Goal: Task Accomplishment & Management: Use online tool/utility

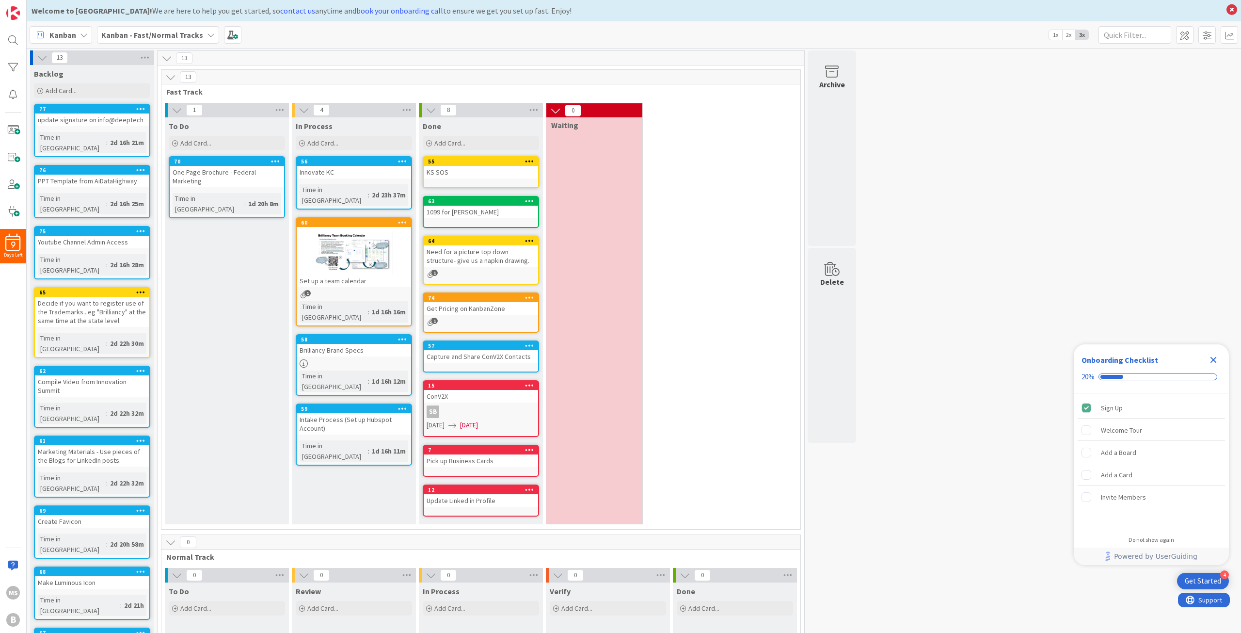
click at [207, 36] on icon at bounding box center [211, 35] width 8 height 8
click at [83, 37] on icon at bounding box center [84, 35] width 8 height 8
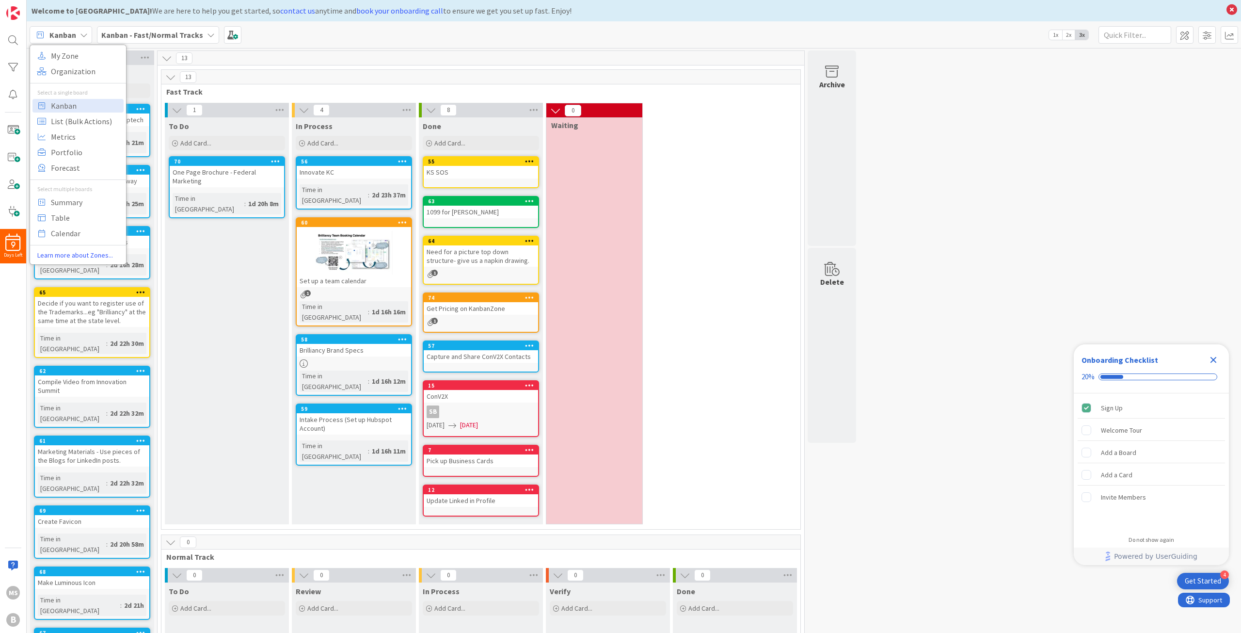
click at [207, 36] on icon at bounding box center [211, 35] width 8 height 8
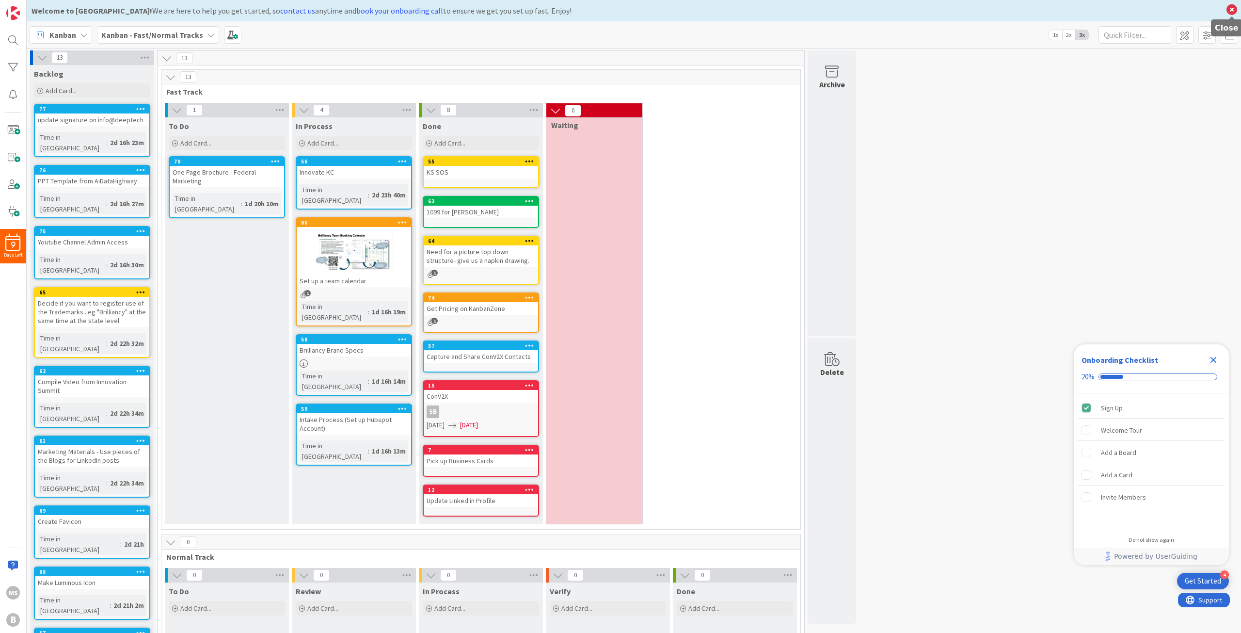
click at [1230, 10] on icon at bounding box center [1232, 10] width 13 height 14
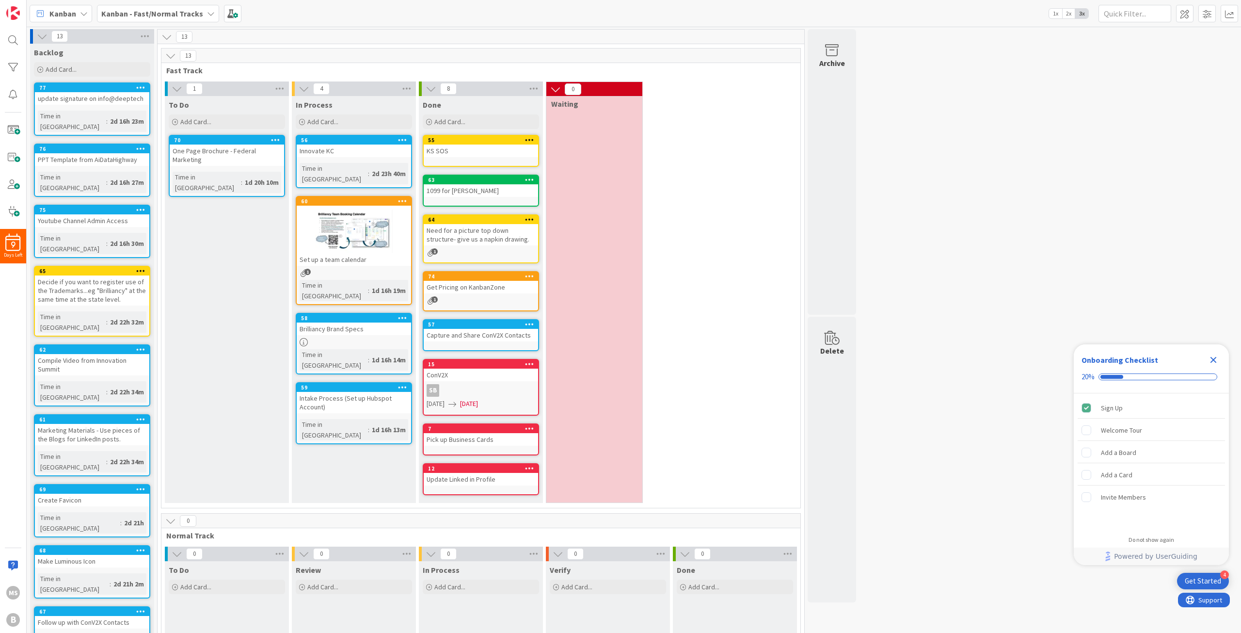
click at [78, 11] on div "Kanban" at bounding box center [61, 13] width 63 height 17
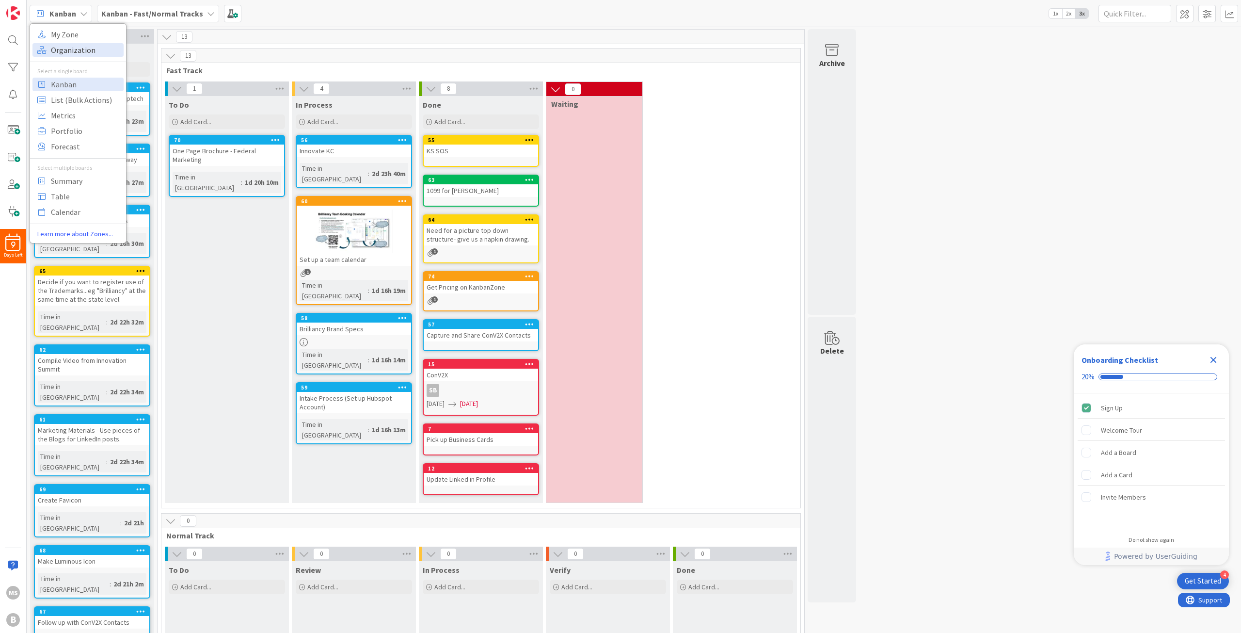
click at [63, 52] on span "Organization" at bounding box center [86, 50] width 70 height 15
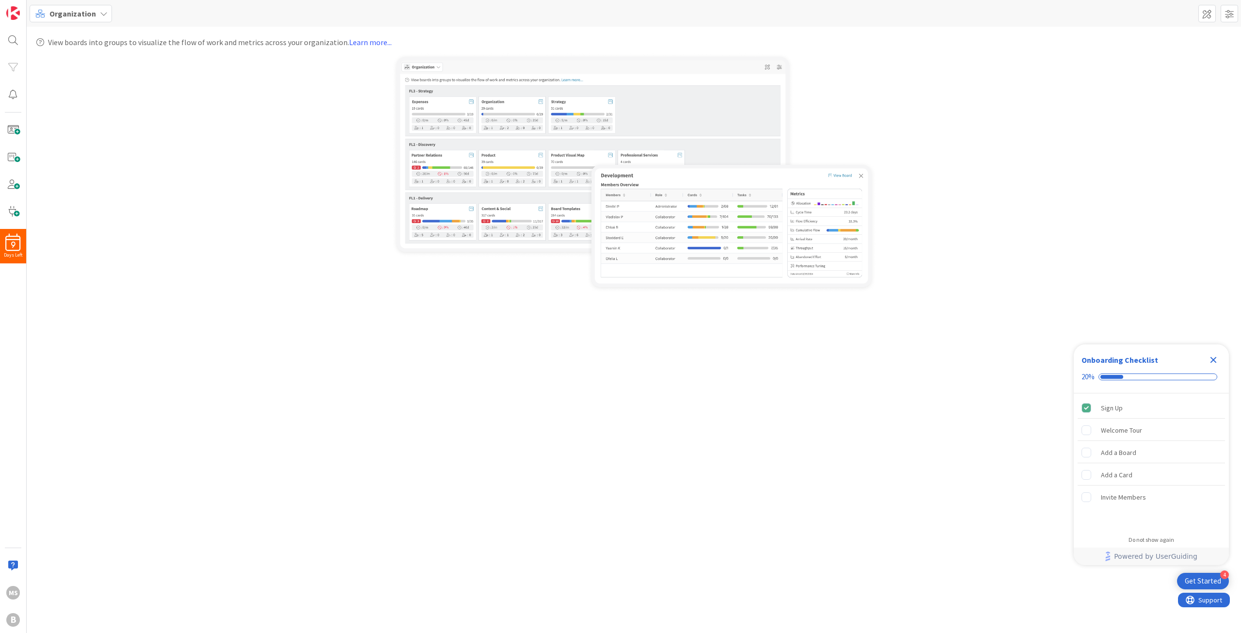
click at [102, 11] on icon at bounding box center [104, 14] width 8 height 8
click at [57, 34] on span "My Zone" at bounding box center [86, 34] width 70 height 15
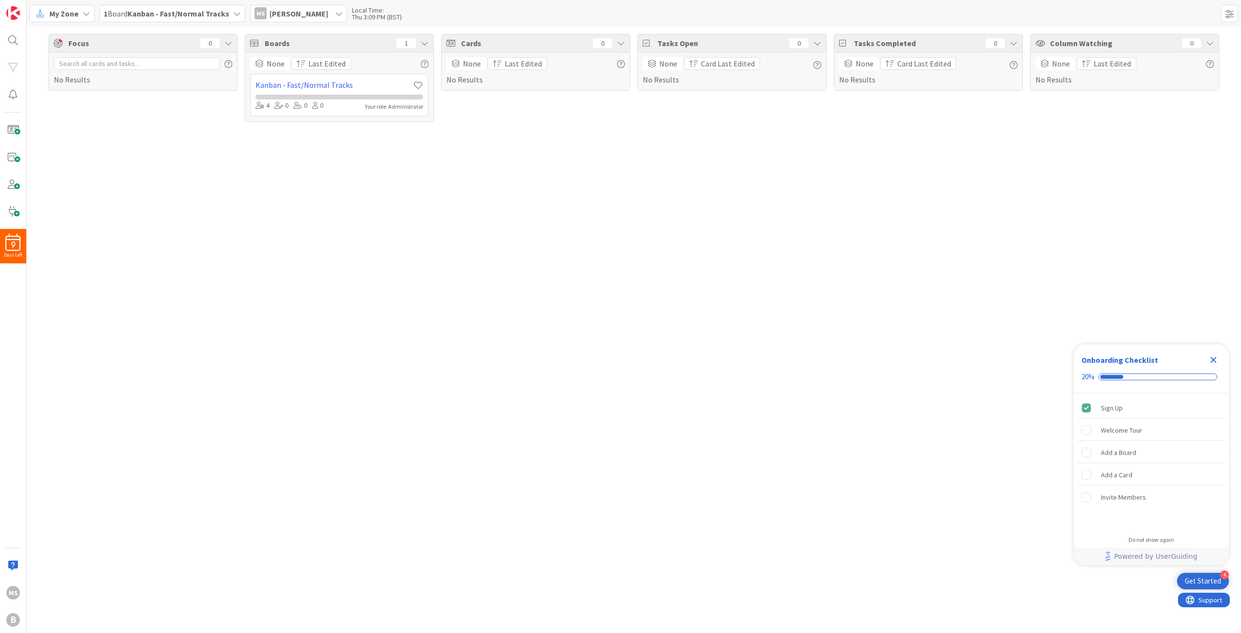
click at [233, 10] on icon at bounding box center [237, 14] width 8 height 8
click at [147, 98] on h4 "Kanban - Fast/Normal Tracks" at bounding box center [182, 96] width 120 height 10
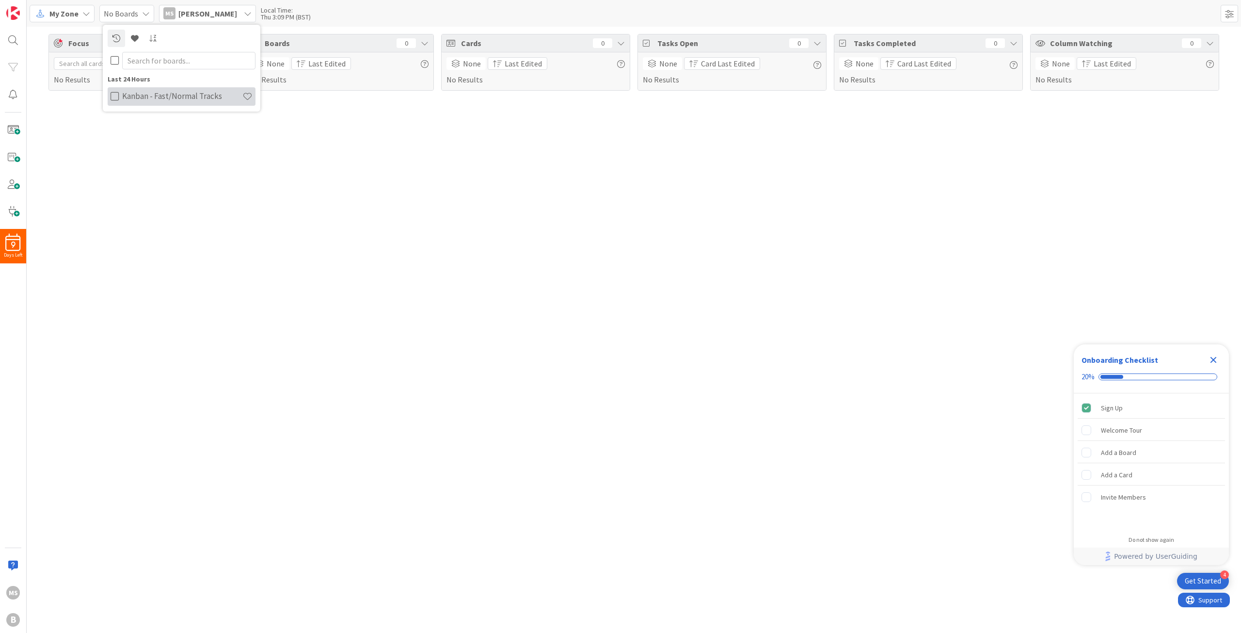
click at [140, 95] on h4 "Kanban - Fast/Normal Tracks" at bounding box center [182, 96] width 120 height 10
click at [88, 7] on div "My Zone" at bounding box center [62, 13] width 65 height 17
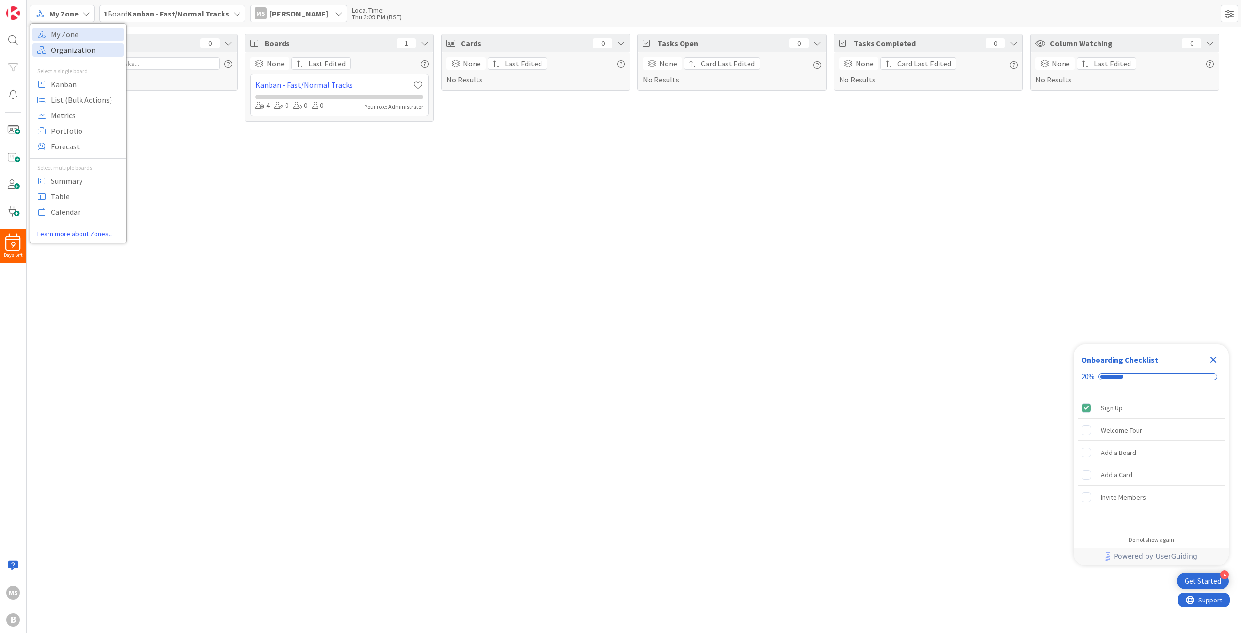
click at [69, 51] on span "Organization" at bounding box center [86, 50] width 70 height 15
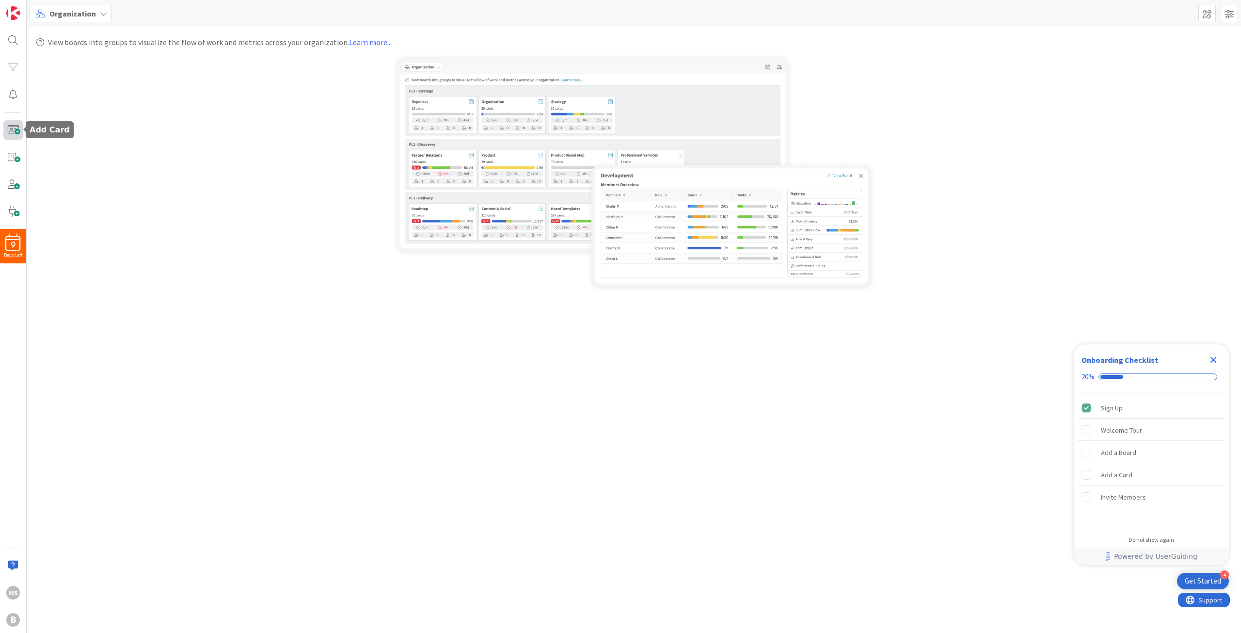
click at [16, 131] on span at bounding box center [12, 129] width 19 height 19
click at [248, 104] on div at bounding box center [633, 173] width 1195 height 240
click at [15, 8] on img at bounding box center [13, 13] width 14 height 14
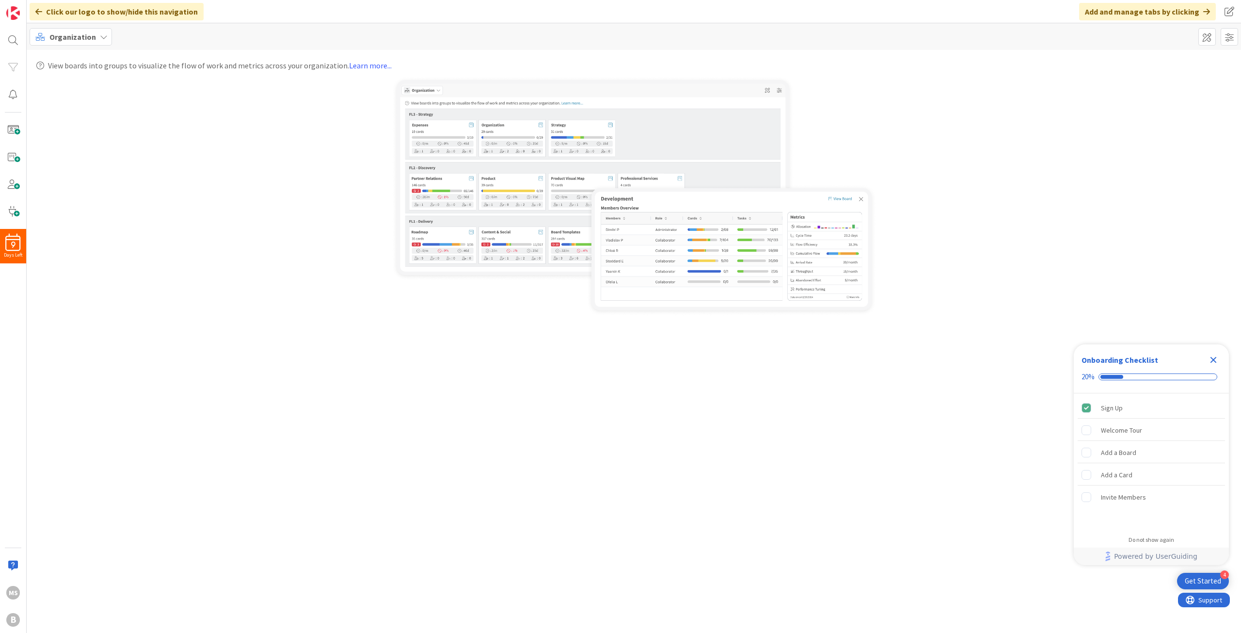
click at [67, 36] on span "Organization" at bounding box center [72, 37] width 47 height 12
click at [66, 56] on span "My Zone" at bounding box center [86, 57] width 70 height 15
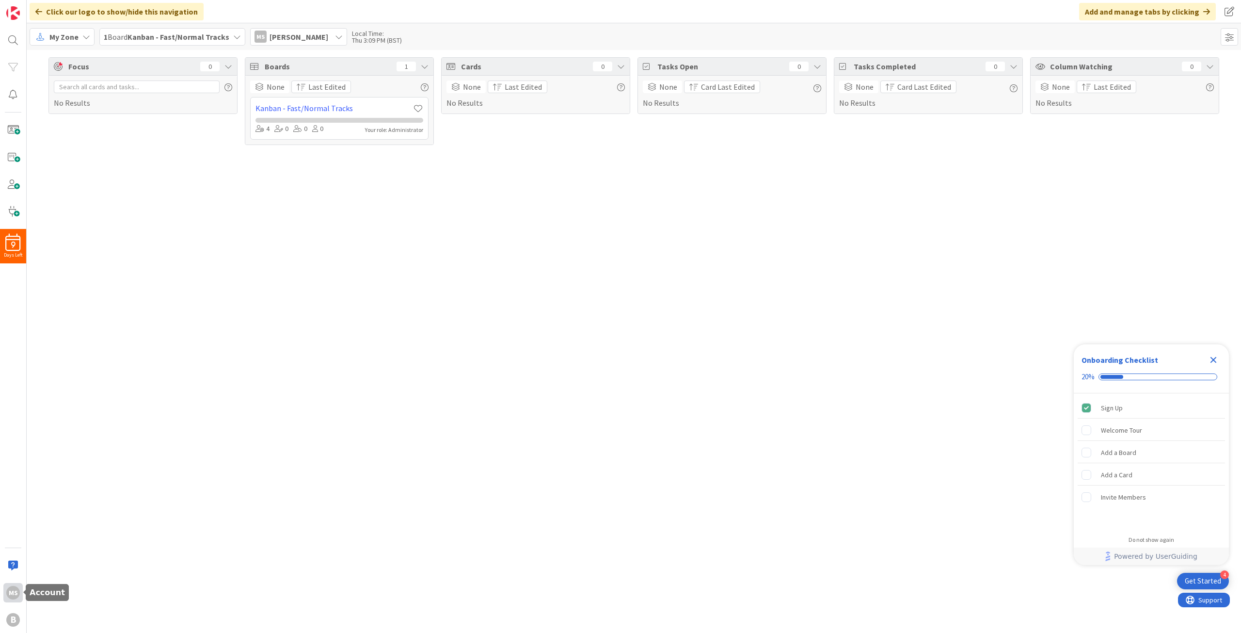
click at [17, 585] on div "MS" at bounding box center [12, 592] width 19 height 19
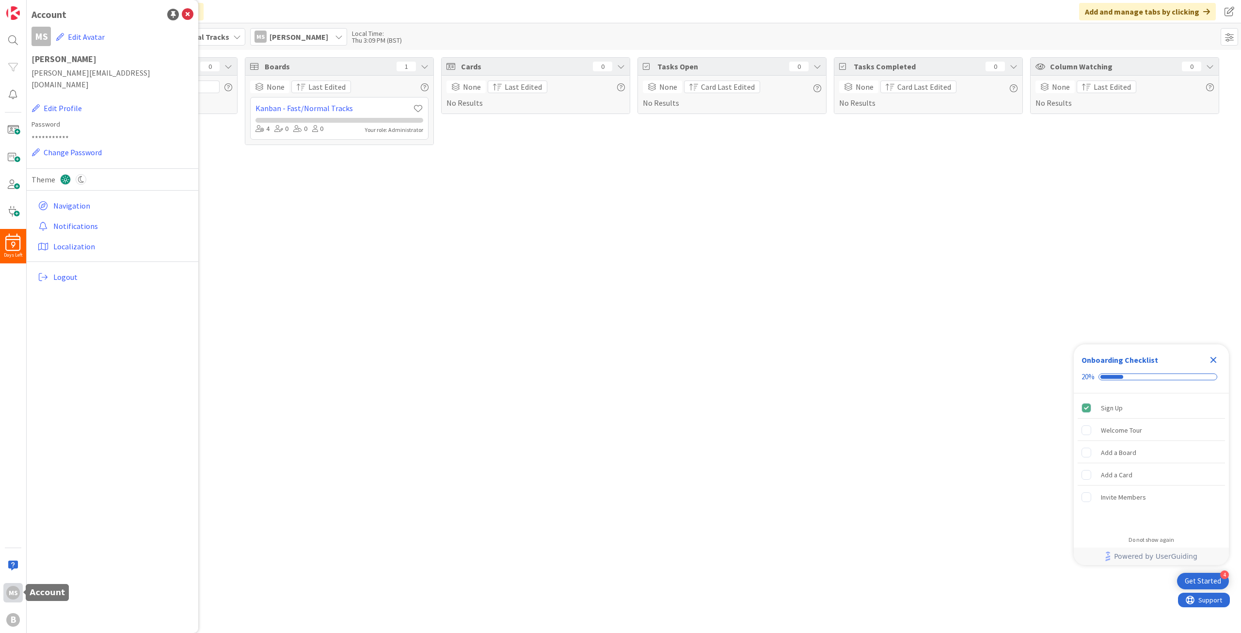
click at [14, 597] on div "MS" at bounding box center [13, 593] width 14 height 14
click at [190, 14] on icon at bounding box center [188, 15] width 12 height 12
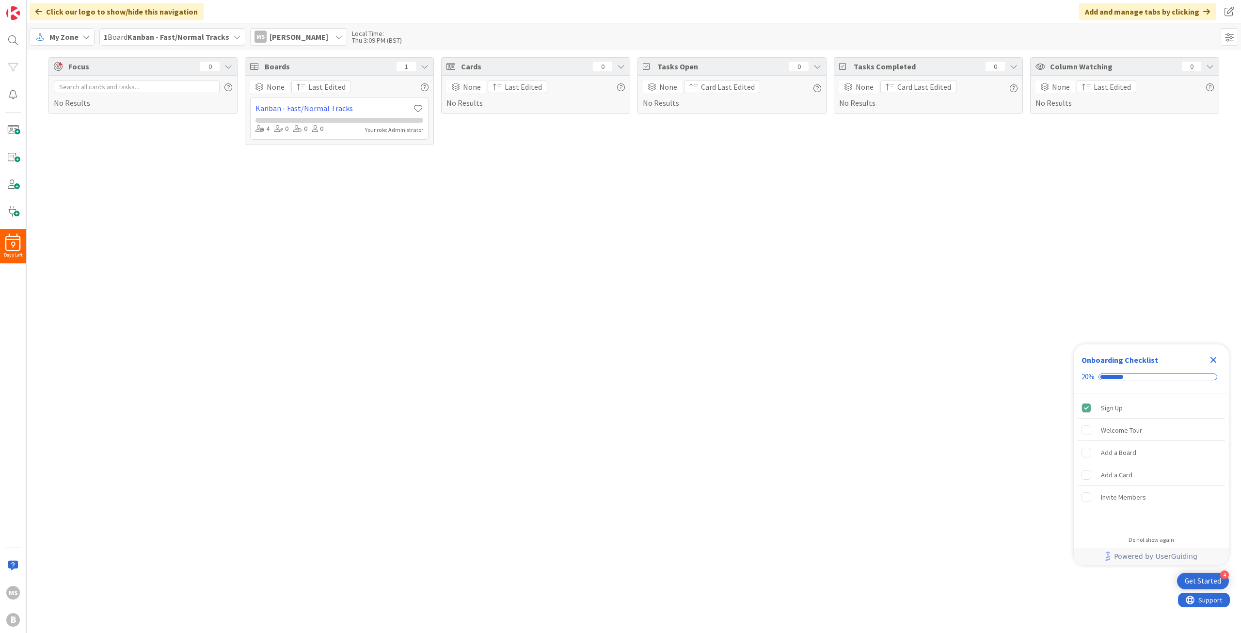
click at [1178, 14] on div "Add and manage tabs by clicking" at bounding box center [1147, 11] width 137 height 17
click at [138, 35] on b "Kanban - Fast/Normal Tracks" at bounding box center [179, 37] width 102 height 10
click at [151, 117] on h4 "Kanban - Fast/Normal Tracks" at bounding box center [182, 119] width 120 height 10
click at [137, 188] on div "Focus 0 No Results Boards 1 None Last Edited Kanban - Fast/Normal Tracks 4 0 0 …" at bounding box center [634, 341] width 1214 height 583
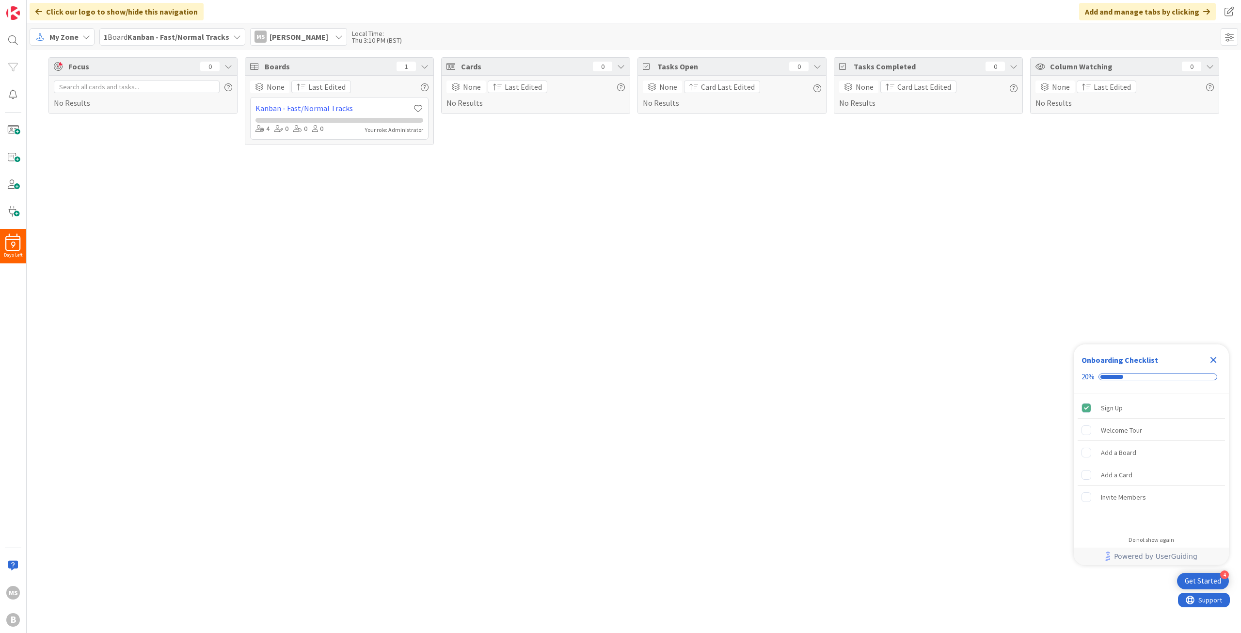
click at [291, 37] on span "Maria Singh" at bounding box center [299, 37] width 59 height 12
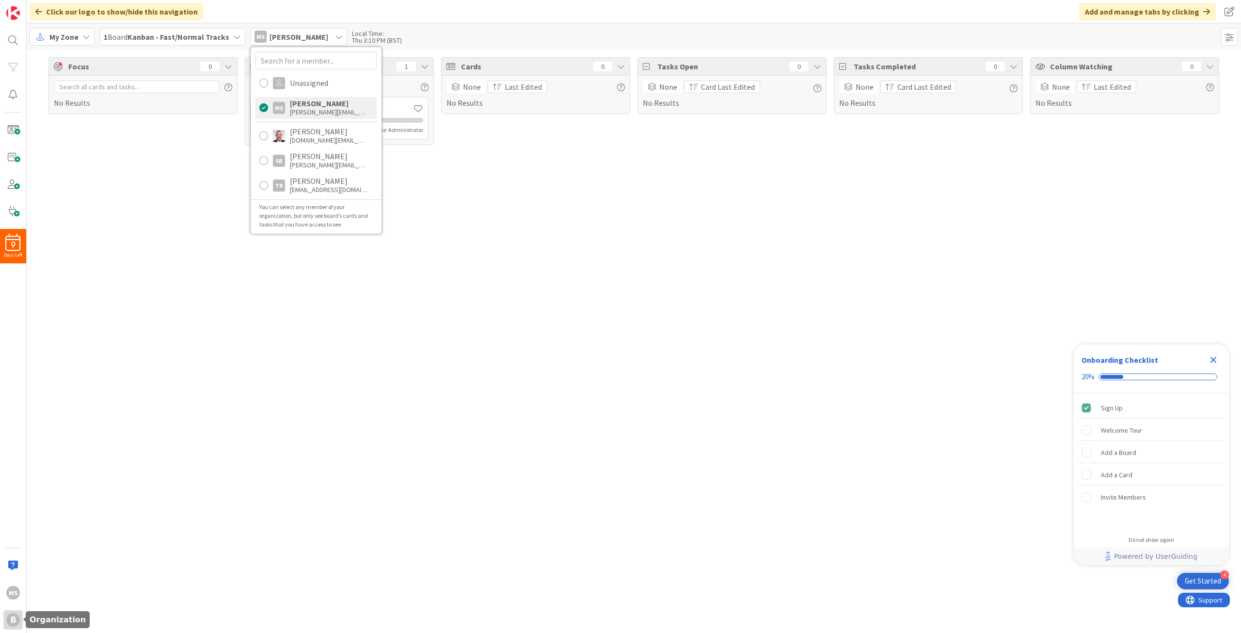
click at [13, 618] on div "B" at bounding box center [13, 620] width 14 height 14
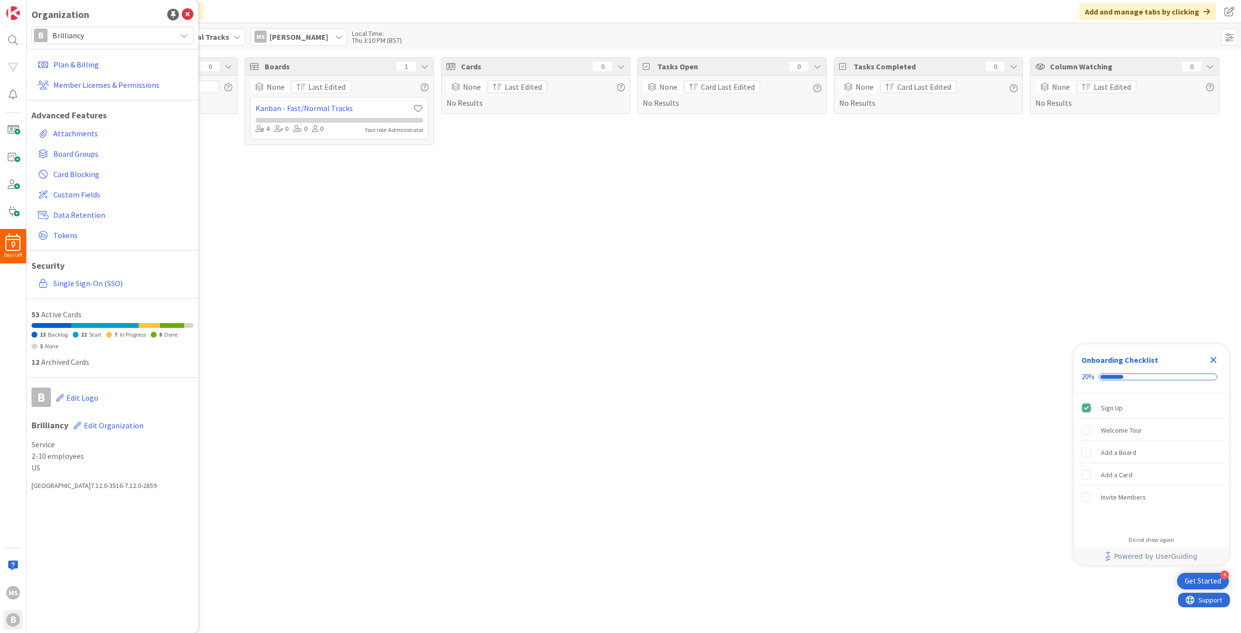
click at [379, 532] on div "Focus 0 No Results Boards 1 None Last Edited Kanban - Fast/Normal Tracks 4 0 0 …" at bounding box center [634, 341] width 1214 height 583
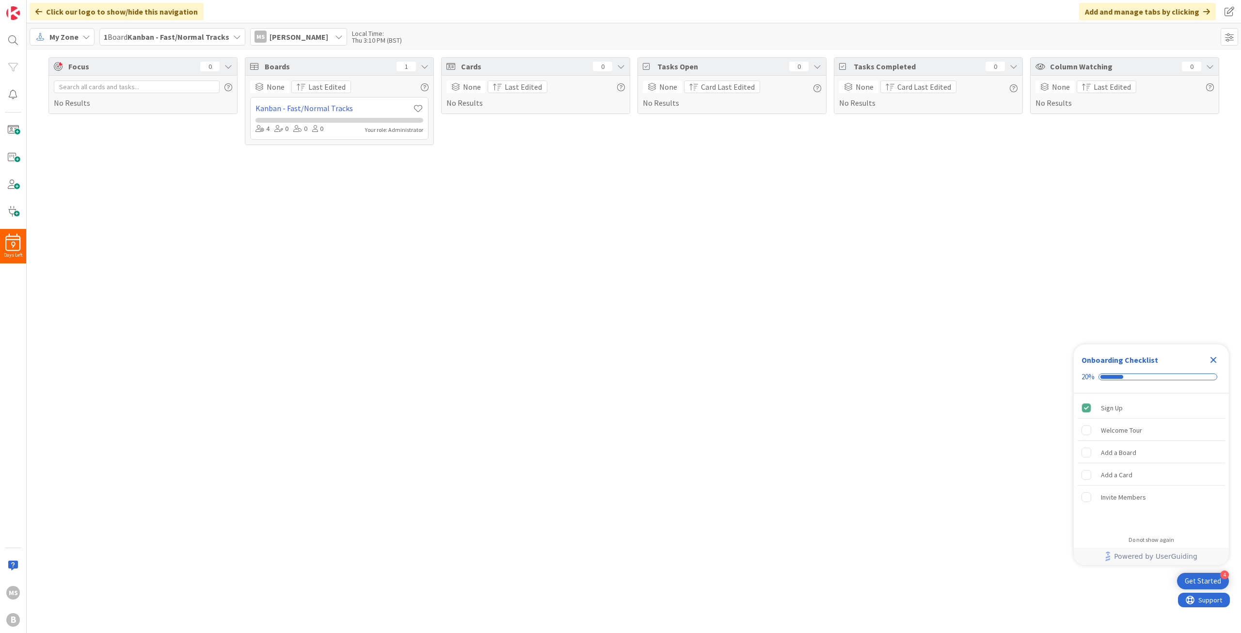
click at [170, 34] on b "Kanban - Fast/Normal Tracks" at bounding box center [179, 37] width 102 height 10
click at [16, 594] on div "MS" at bounding box center [13, 593] width 14 height 14
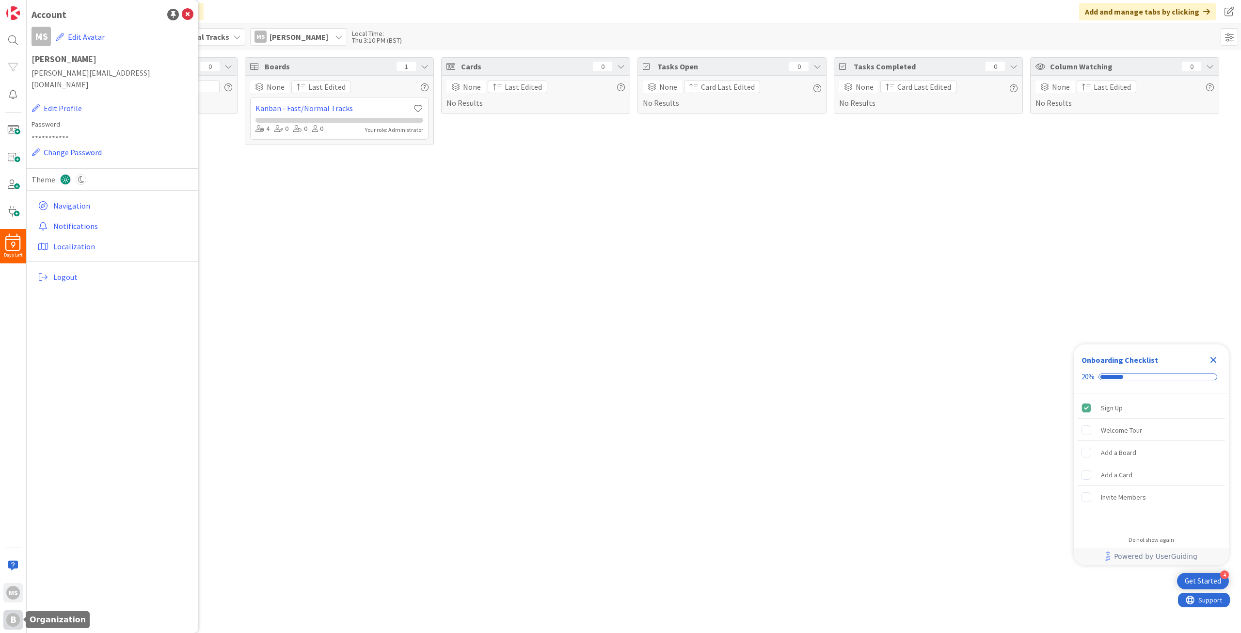
click at [12, 619] on div "B" at bounding box center [13, 620] width 14 height 14
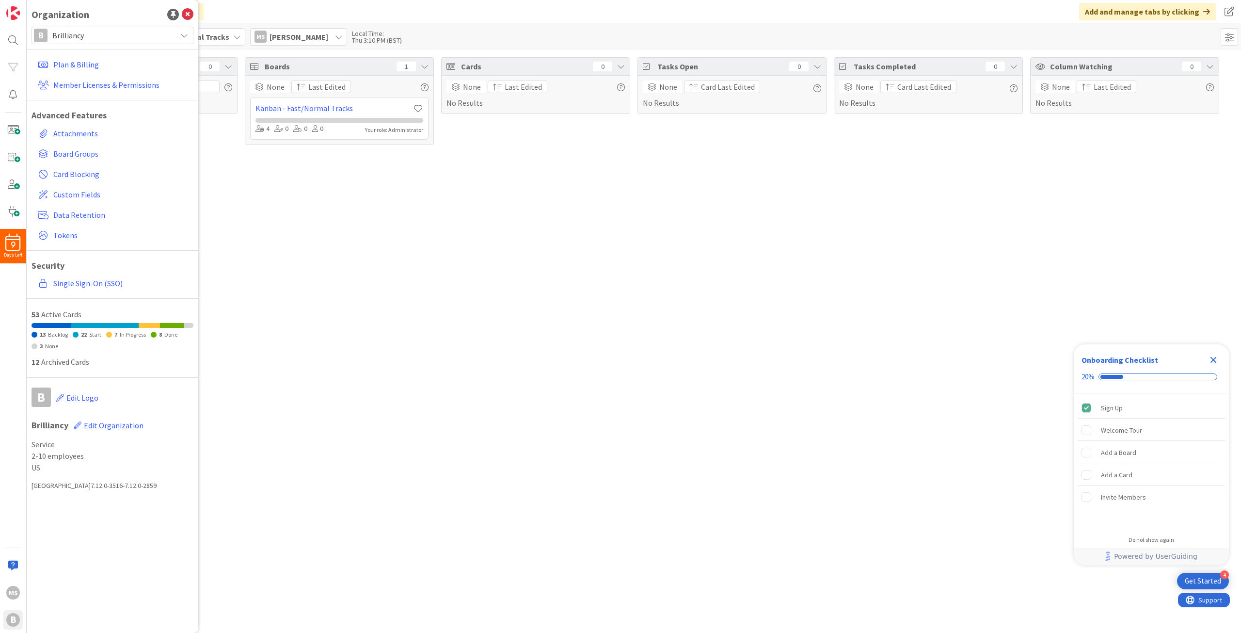
click at [368, 420] on div "Focus 0 No Results Boards 1 None Last Edited Kanban - Fast/Normal Tracks 4 0 0 …" at bounding box center [634, 341] width 1214 height 583
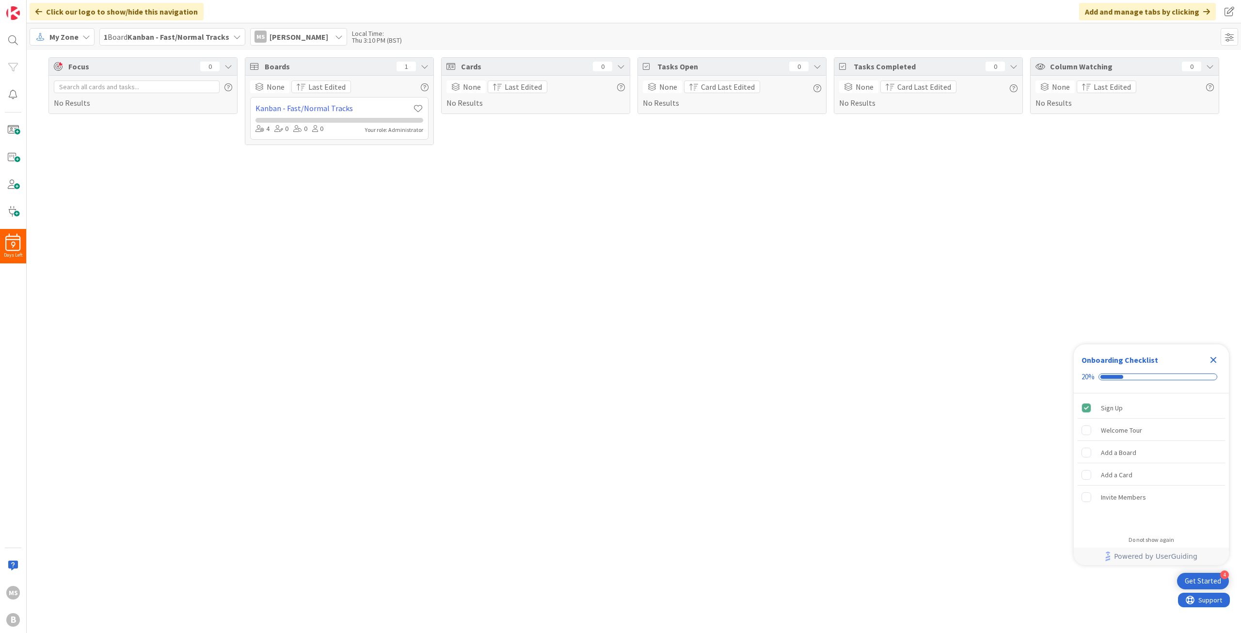
click at [215, 36] on b "Kanban - Fast/Normal Tracks" at bounding box center [179, 37] width 102 height 10
click at [112, 85] on icon at bounding box center [115, 84] width 9 height 10
click at [160, 84] on input "text" at bounding box center [188, 83] width 133 height 17
type input "lab"
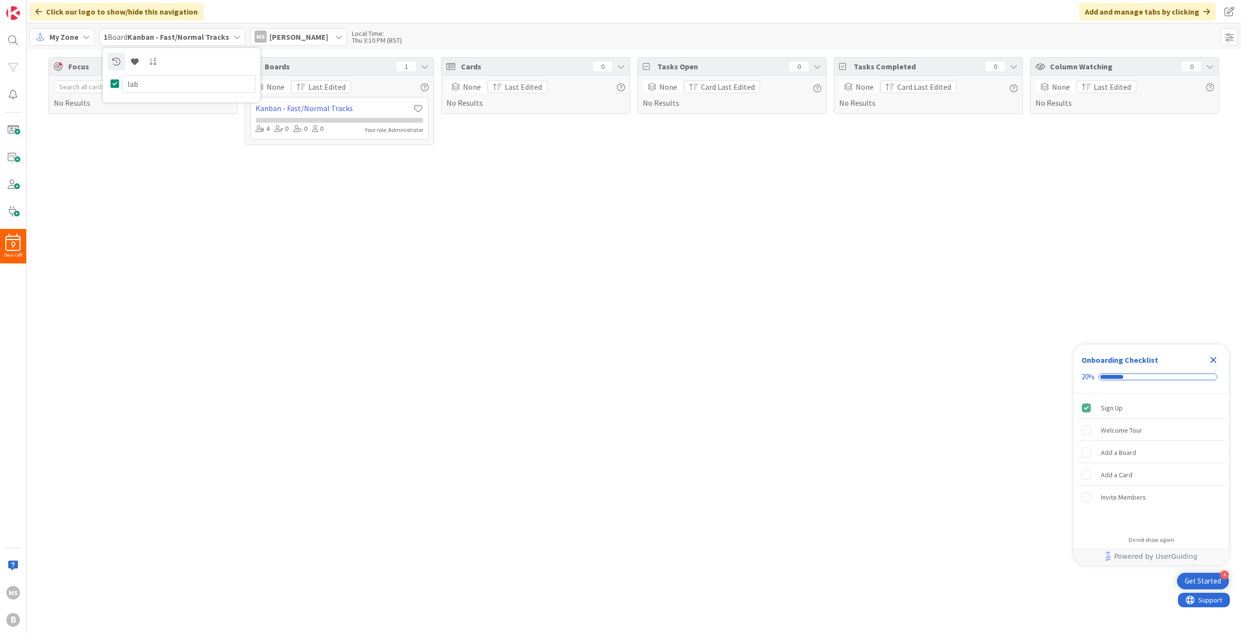
click at [142, 258] on div "Focus 0 No Results Boards 1 None Last Edited Kanban - Fast/Normal Tracks 4 0 0 …" at bounding box center [634, 341] width 1214 height 583
click at [17, 622] on div "B" at bounding box center [13, 620] width 14 height 14
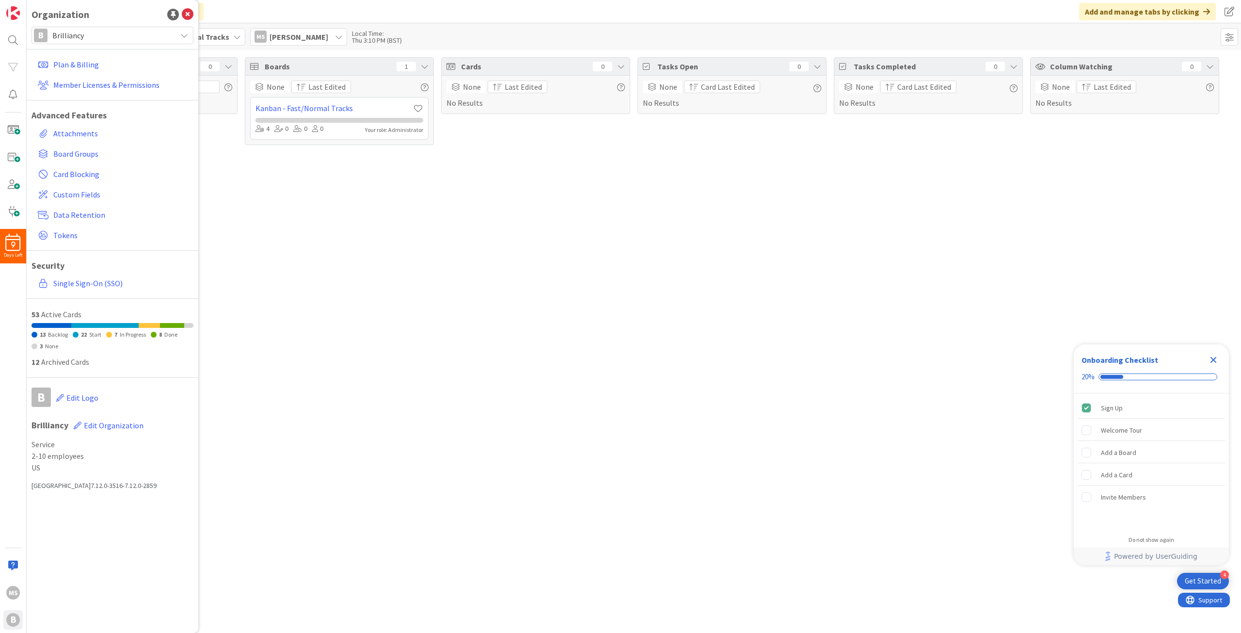
click at [82, 36] on span "Brilliancy" at bounding box center [111, 36] width 119 height 14
click at [83, 119] on span "Lean-Education Agile Foundry" at bounding box center [121, 119] width 133 height 15
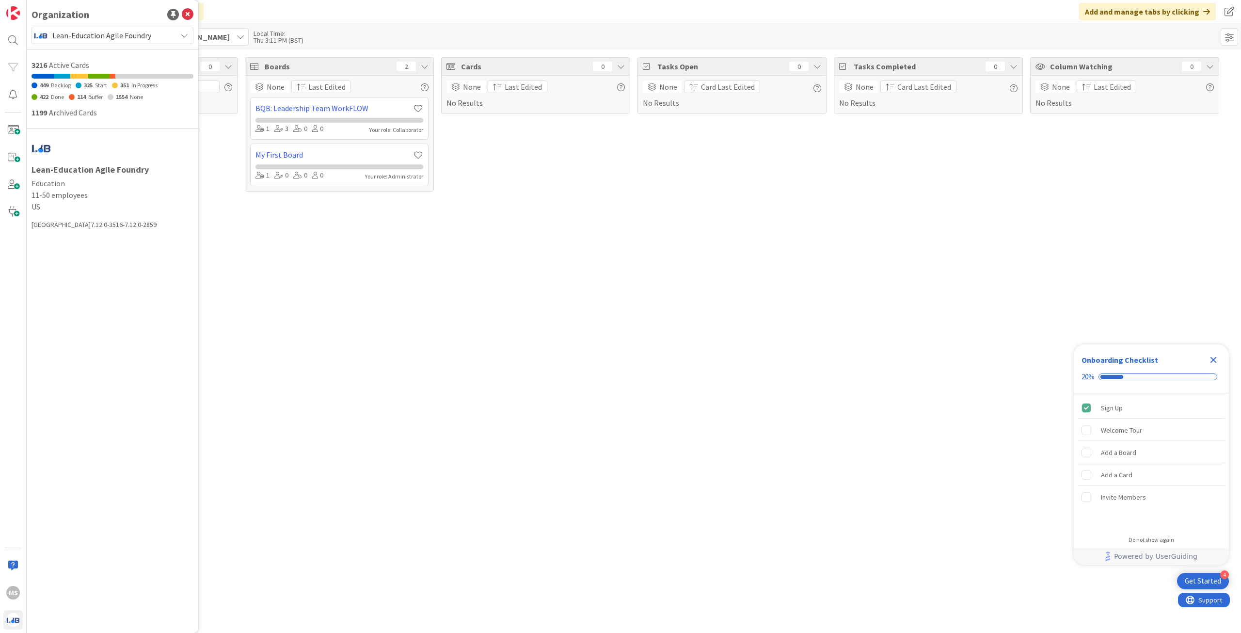
click at [453, 309] on div "Focus 0 No Results Boards 2 None Last Edited BQB: Leadership Team WorkFLOW 1 3 …" at bounding box center [634, 341] width 1214 height 583
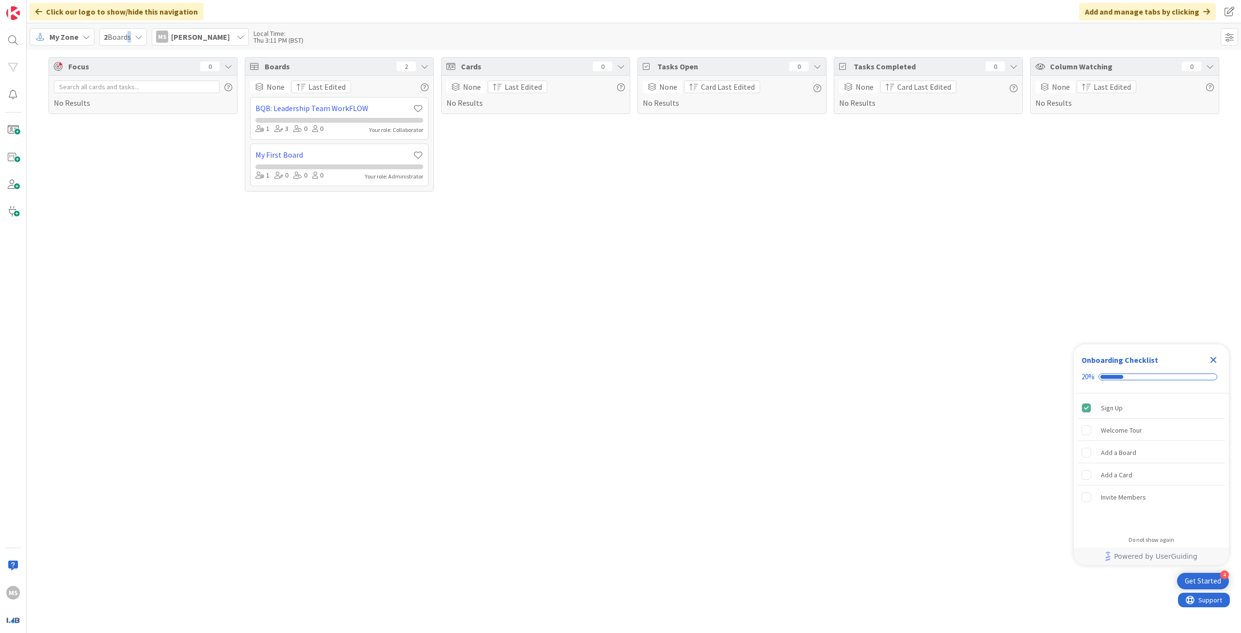
click at [127, 39] on span "2 Boards" at bounding box center [117, 37] width 27 height 12
click at [157, 174] on div "Focus 0 No Results" at bounding box center [142, 124] width 189 height 134
click at [141, 40] on icon at bounding box center [139, 37] width 8 height 8
click at [156, 117] on h4 "BQB: Leadership Team WorkFLOW" at bounding box center [182, 119] width 120 height 10
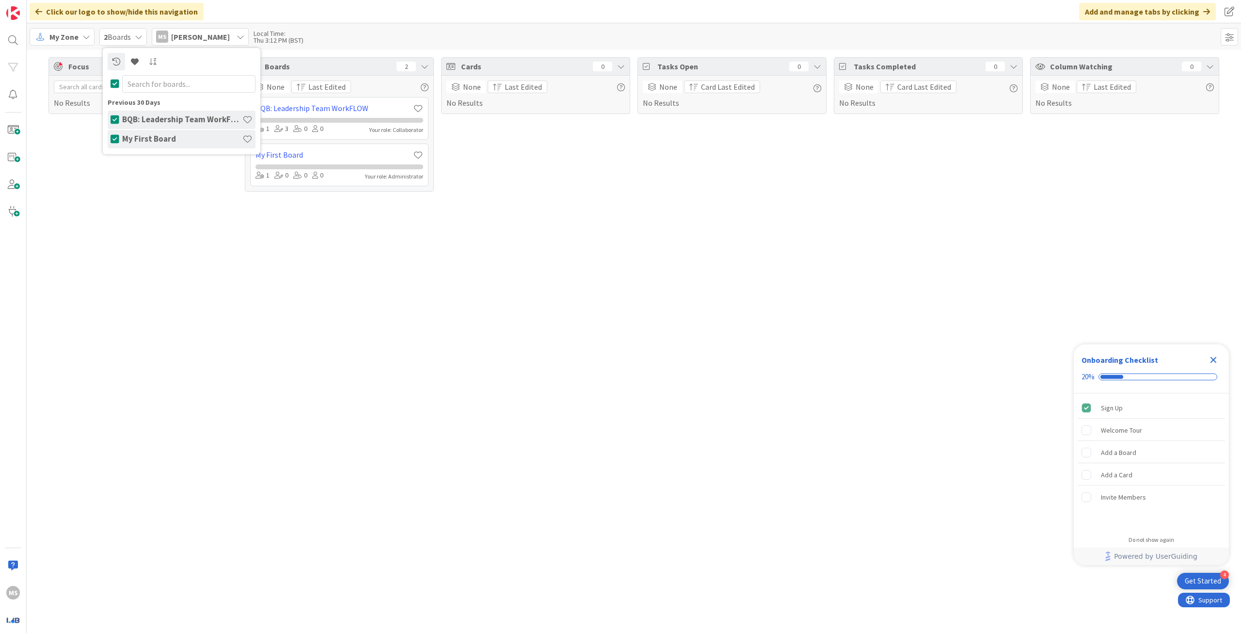
click at [156, 117] on h4 "BQB: Leadership Team WorkFLOW" at bounding box center [182, 119] width 120 height 10
click at [156, 118] on h4 "BQB: Leadership Team WorkFLOW" at bounding box center [182, 119] width 120 height 10
click at [179, 252] on div "Focus 0 No Results Boards 2 None Last Edited BQB: Leadership Team WorkFLOW 1 3 …" at bounding box center [634, 341] width 1214 height 583
click at [77, 37] on span "My Zone" at bounding box center [63, 37] width 29 height 12
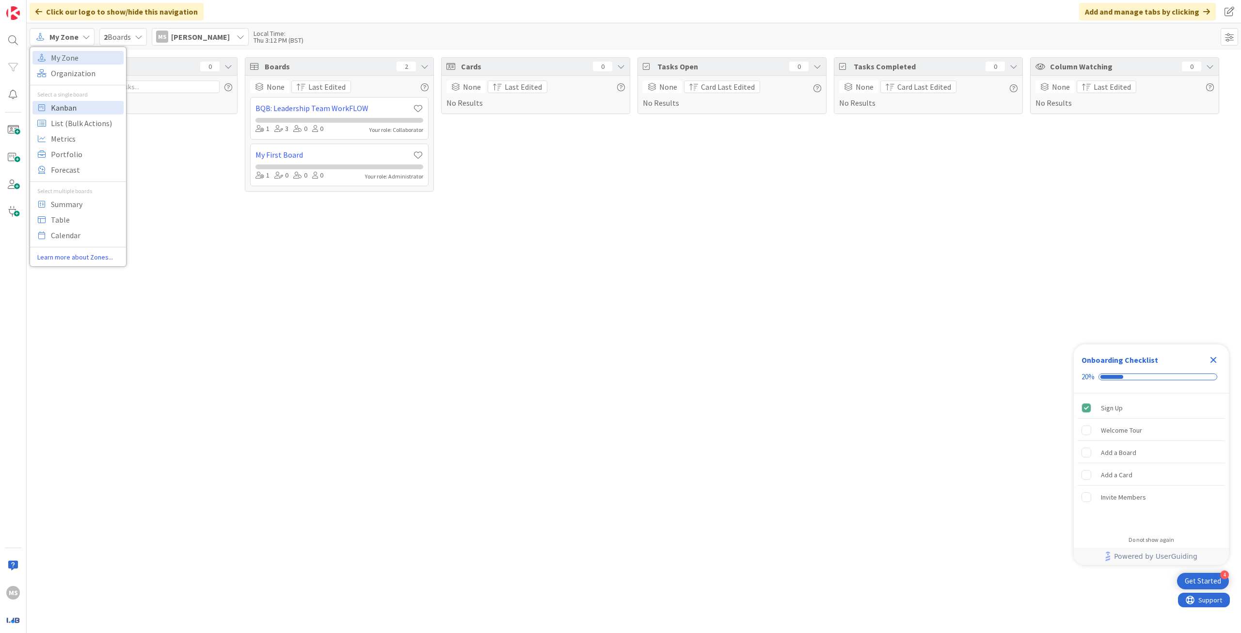
click at [78, 107] on span "Kanban" at bounding box center [86, 107] width 70 height 15
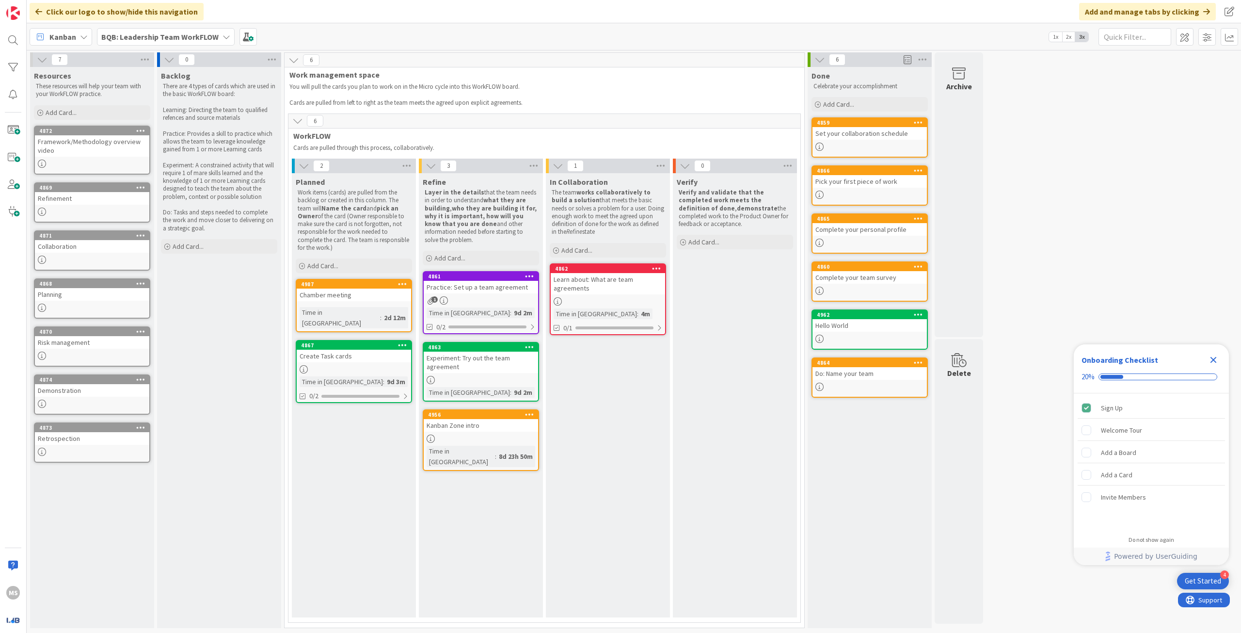
click at [82, 35] on icon at bounding box center [84, 37] width 8 height 8
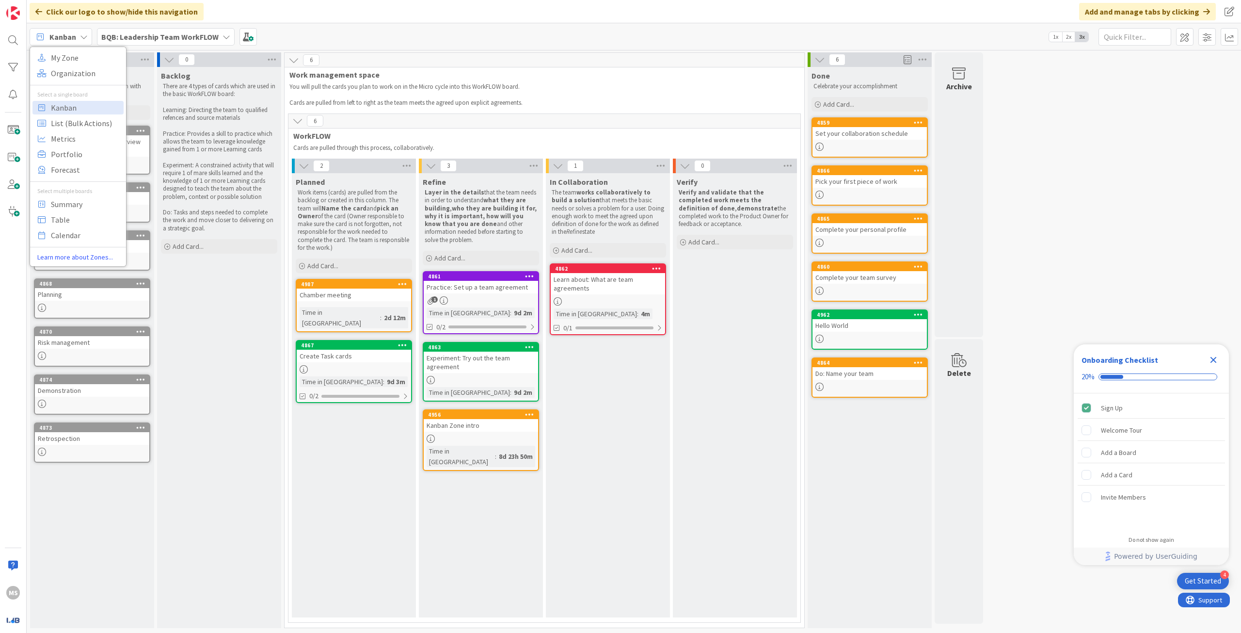
click at [510, 33] on div "Kanban My Zone Organization Select a single board Kanban List (Bulk Actions) Me…" at bounding box center [634, 36] width 1214 height 27
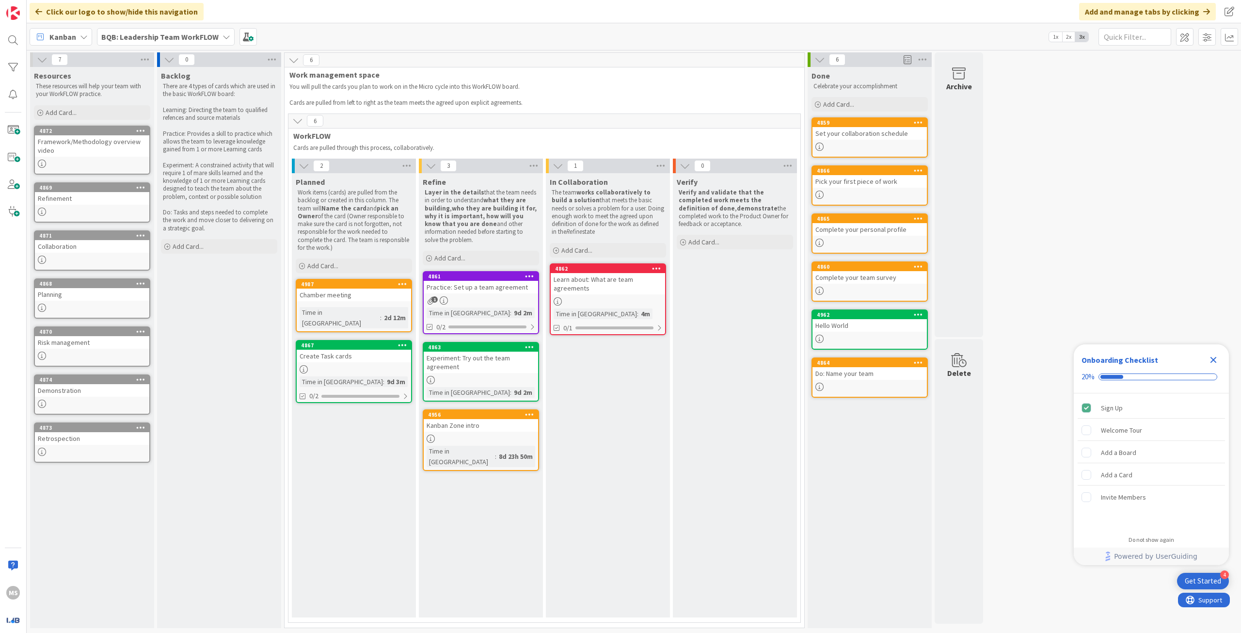
click at [86, 32] on div "Kanban" at bounding box center [61, 36] width 63 height 17
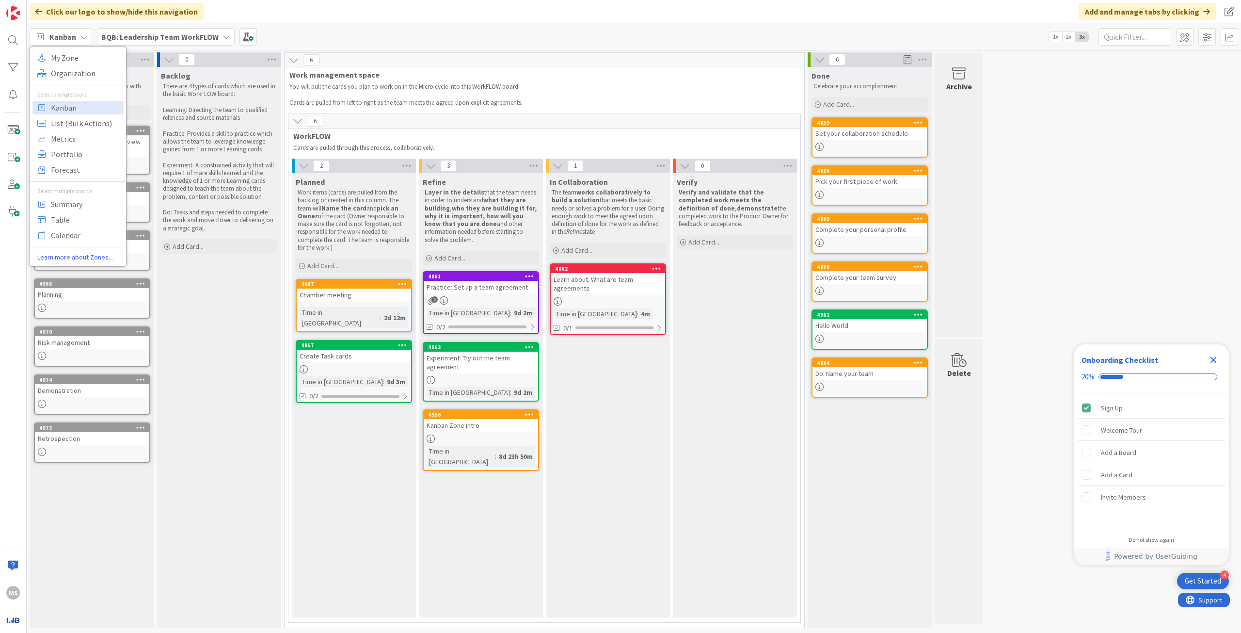
click at [112, 503] on div "Resources These resources will help your team with your WorkFLOW practice. Add …" at bounding box center [92, 347] width 124 height 561
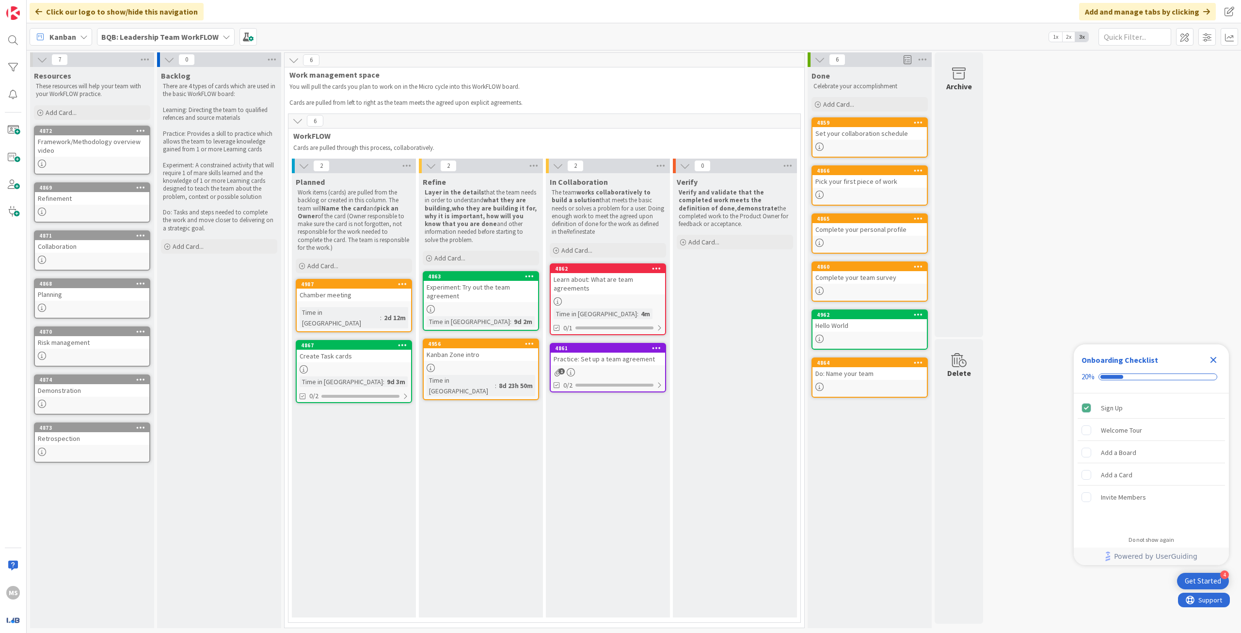
click at [481, 293] on div "Experiment: Try out the team agreement" at bounding box center [481, 291] width 114 height 21
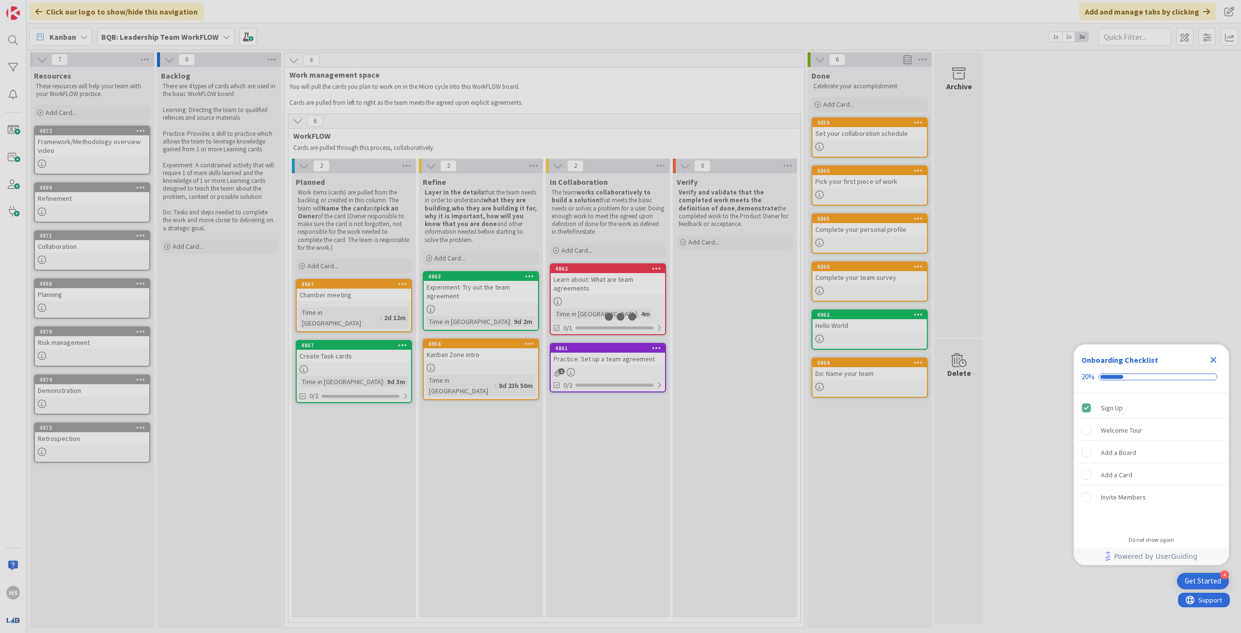
click at [481, 293] on div at bounding box center [620, 316] width 1241 height 633
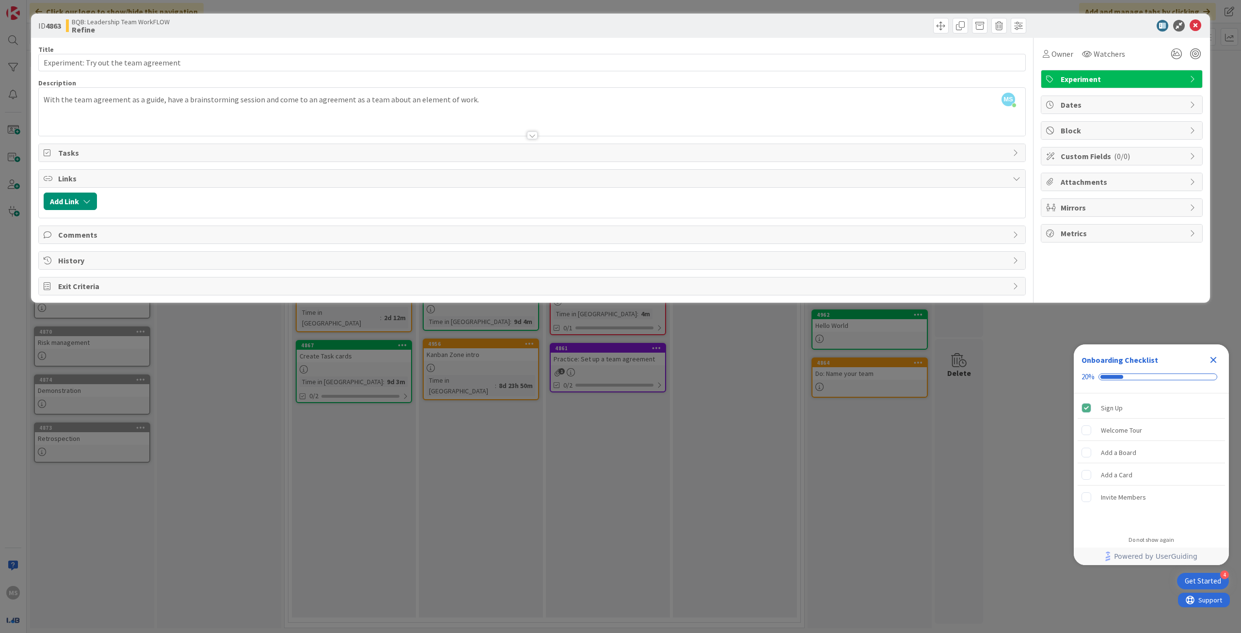
click at [80, 289] on span "Exit Criteria" at bounding box center [533, 286] width 950 height 12
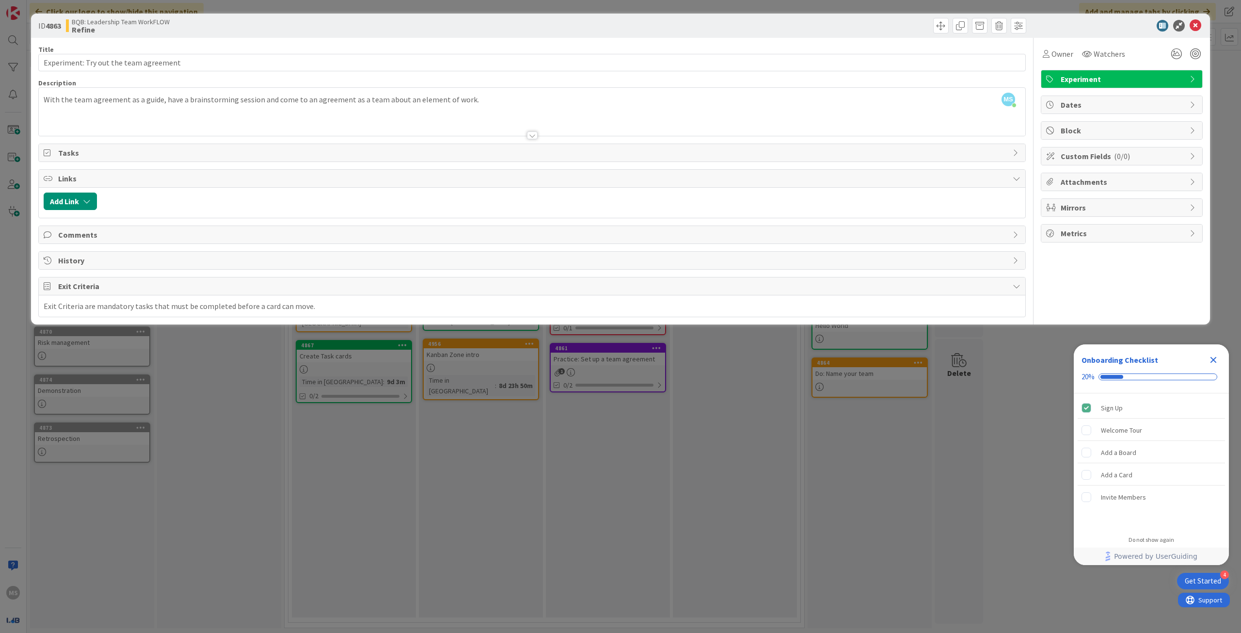
click at [195, 150] on span "Tasks" at bounding box center [533, 153] width 950 height 12
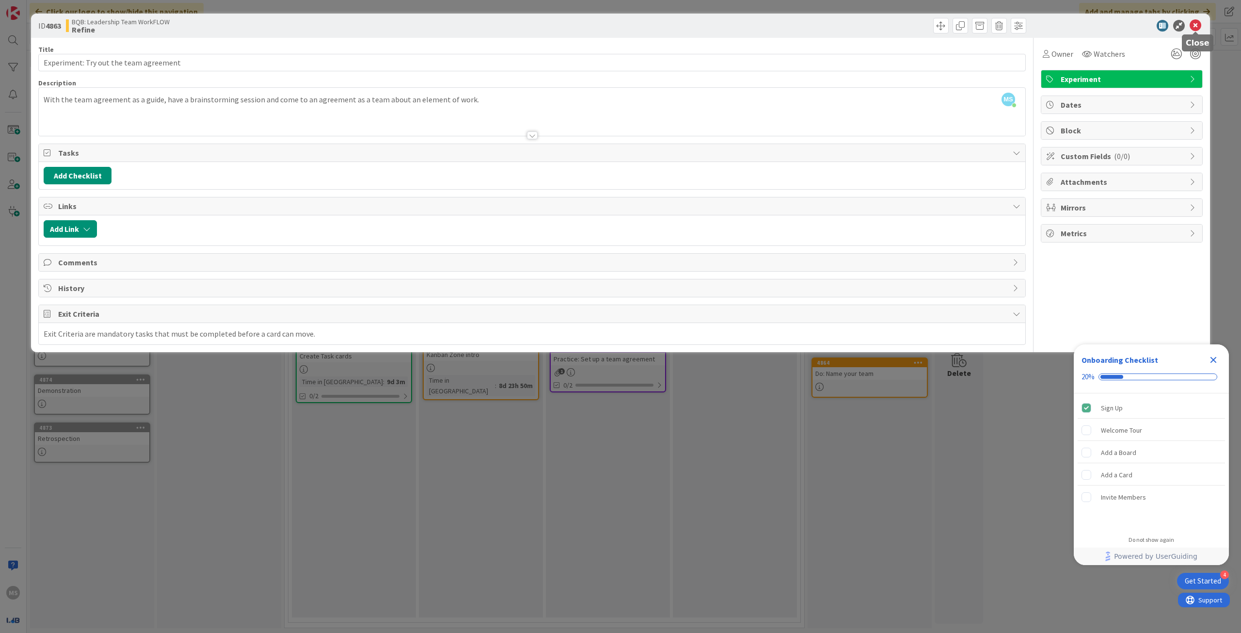
click at [1193, 25] on icon at bounding box center [1196, 26] width 12 height 12
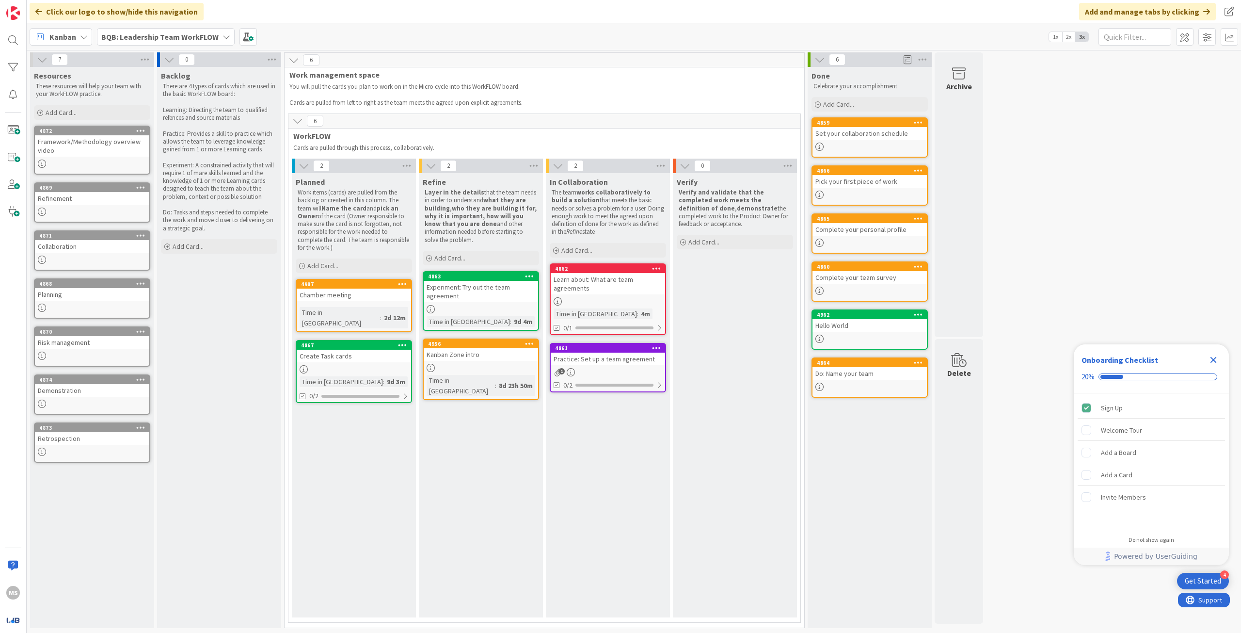
click at [486, 284] on div "Experiment: Try out the team agreement" at bounding box center [481, 291] width 114 height 21
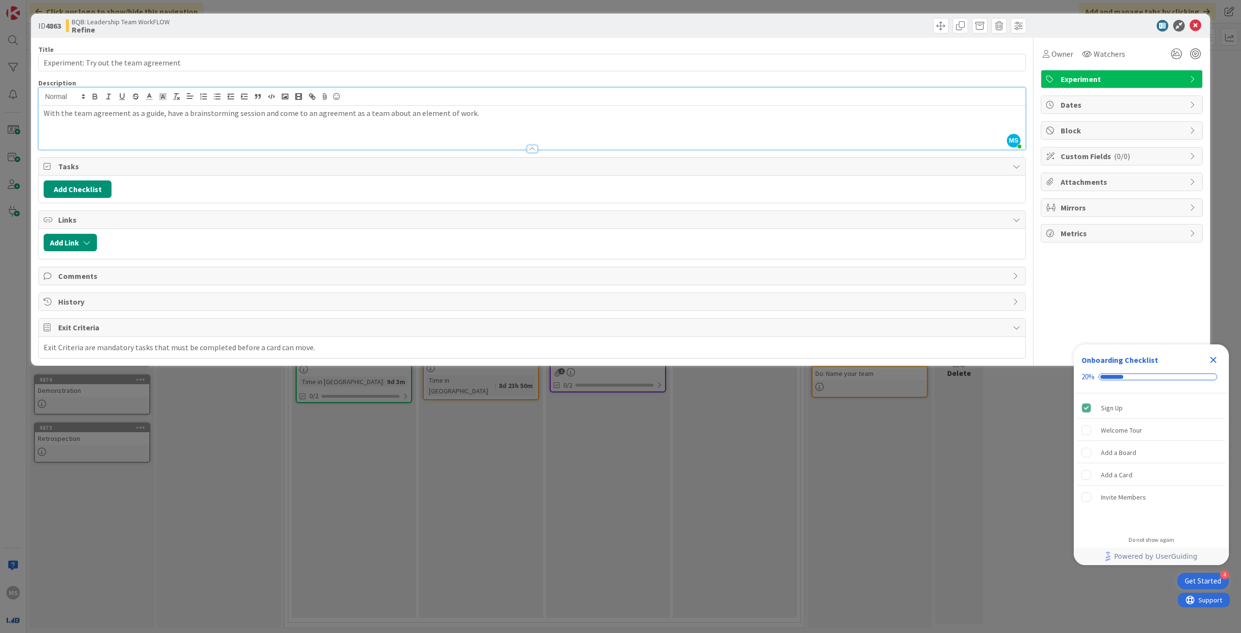
click at [480, 102] on div "MS Maria Singh just joined With the team agreement as a guide, have a brainstor…" at bounding box center [532, 119] width 987 height 62
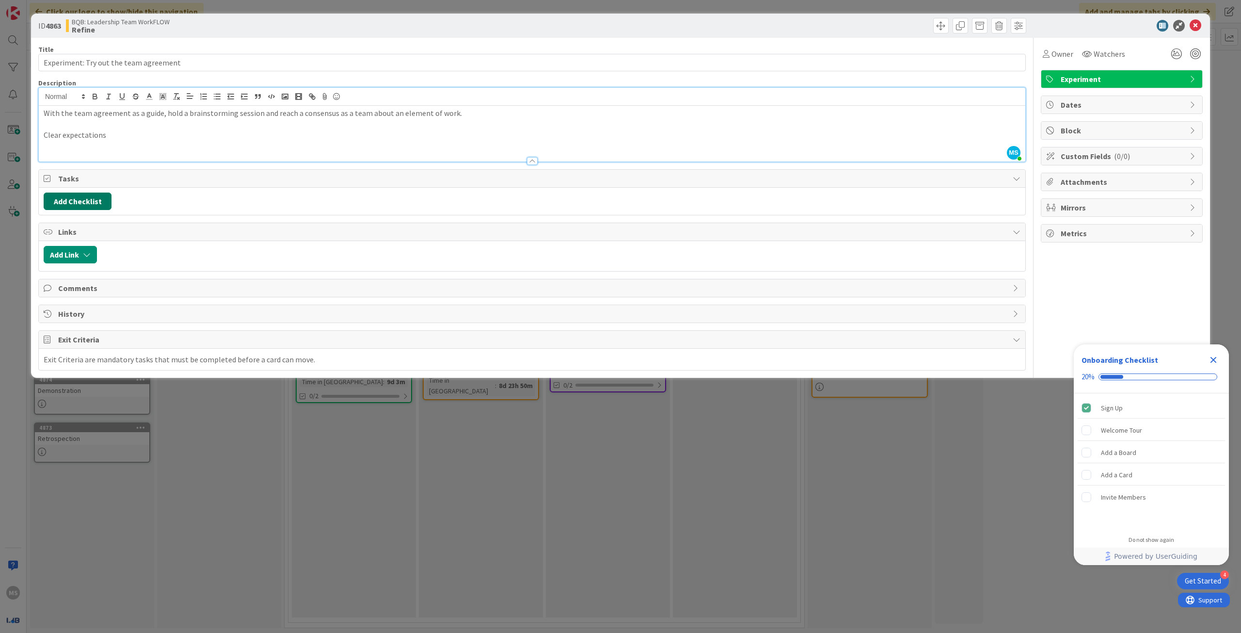
click at [88, 203] on button "Add Checklist" at bounding box center [78, 200] width 68 height 17
type input "Expectations"
click at [66, 284] on div "Checklist Name (needed before adding tasks) 12 / 64 Expectations Add Load templ…" at bounding box center [123, 262] width 150 height 64
click at [63, 273] on button "Add" at bounding box center [61, 269] width 26 height 17
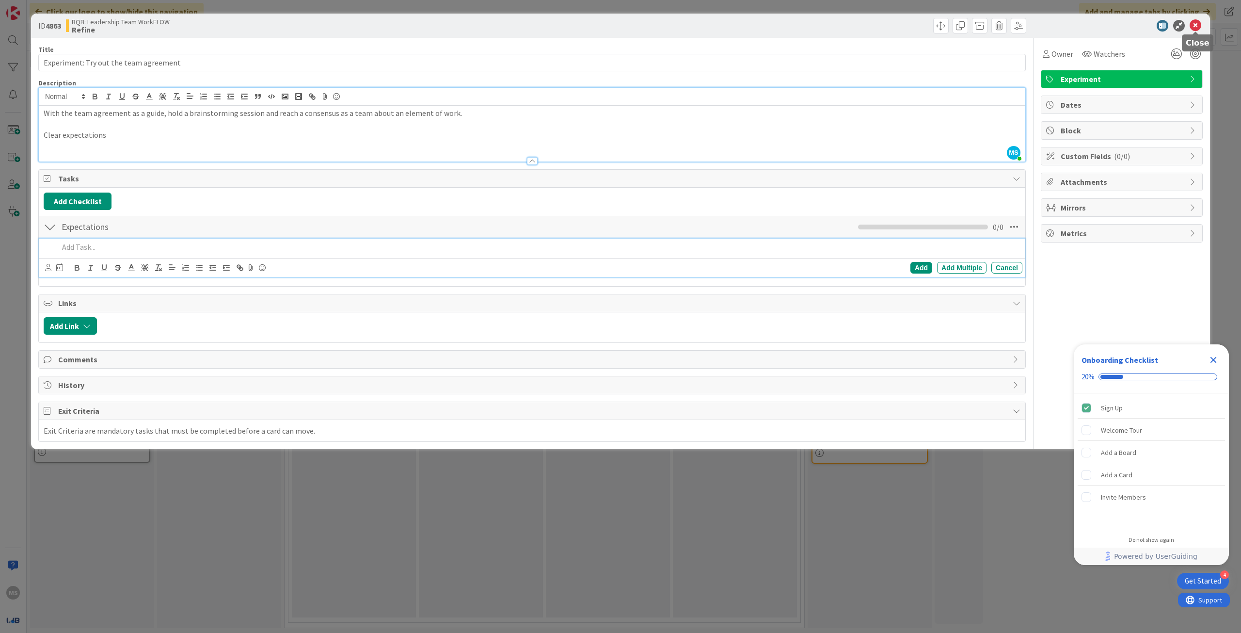
click at [1200, 25] on icon at bounding box center [1196, 26] width 12 height 12
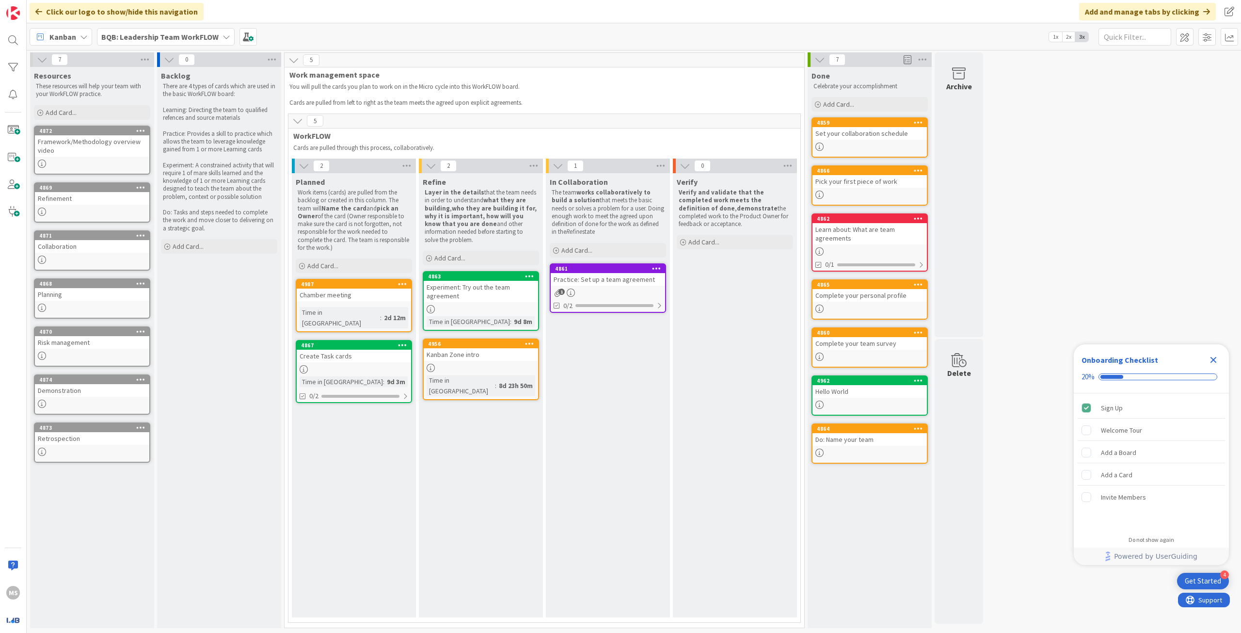
click at [484, 289] on div "Experiment: Try out the team agreement" at bounding box center [481, 291] width 114 height 21
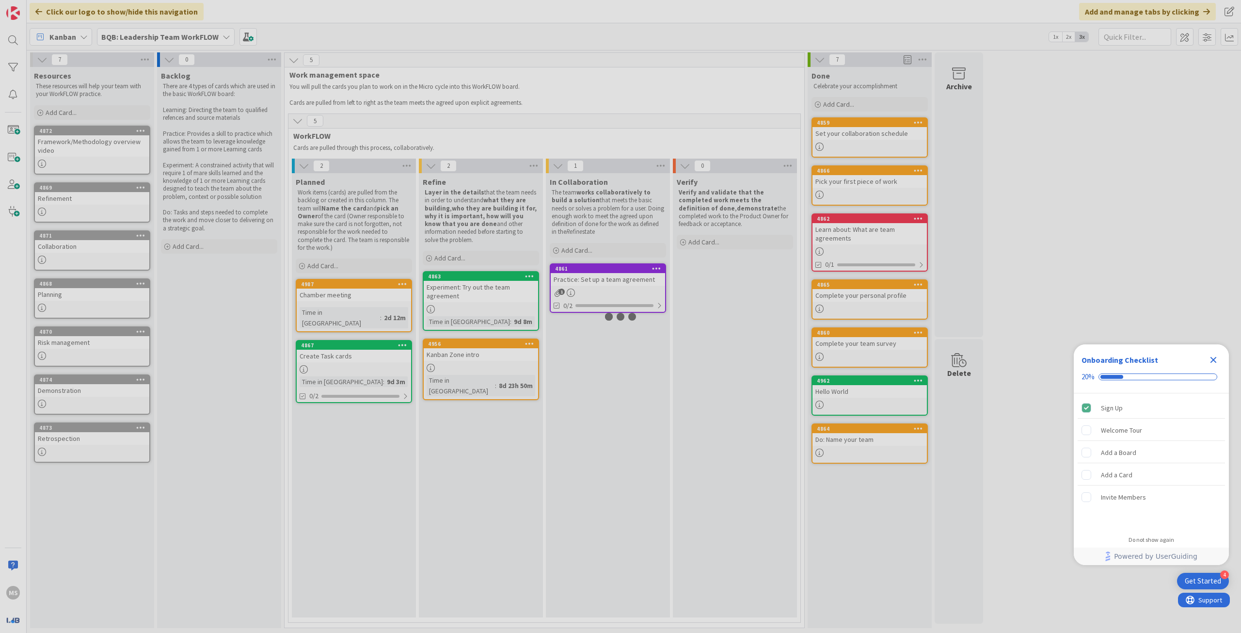
click at [484, 288] on div at bounding box center [620, 316] width 1241 height 633
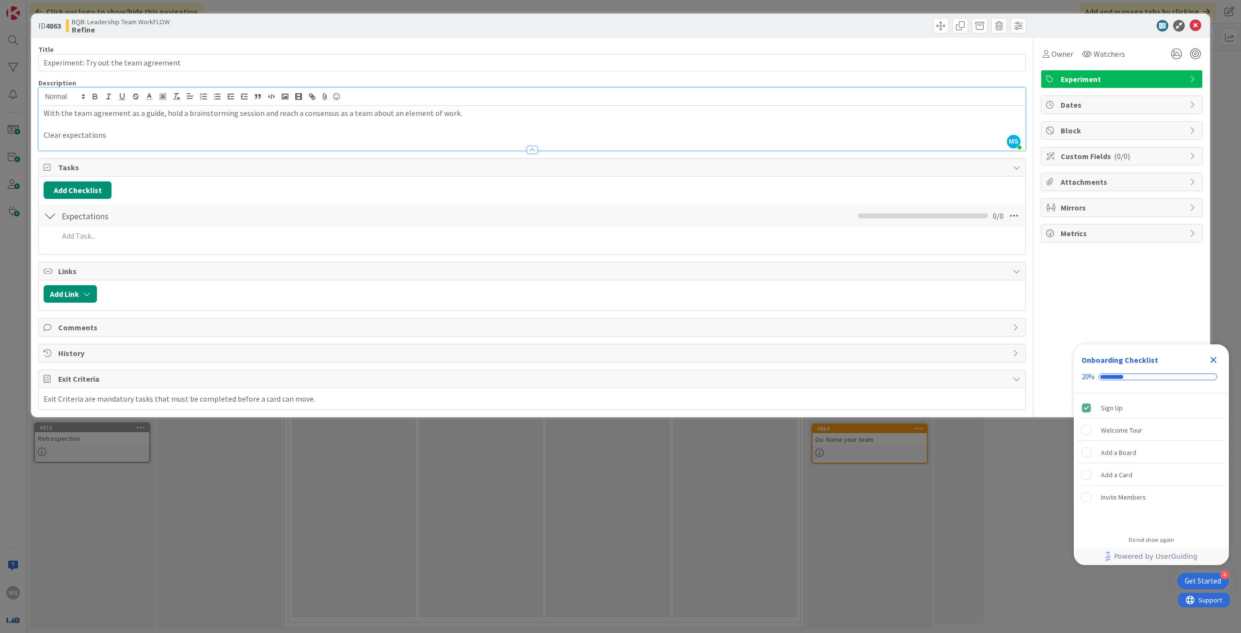
click at [491, 107] on div "With the team agreement as a guide, hold a brainstorming session and reach a co…" at bounding box center [532, 128] width 987 height 45
click at [171, 137] on p "Clear expectations" at bounding box center [532, 134] width 977 height 11
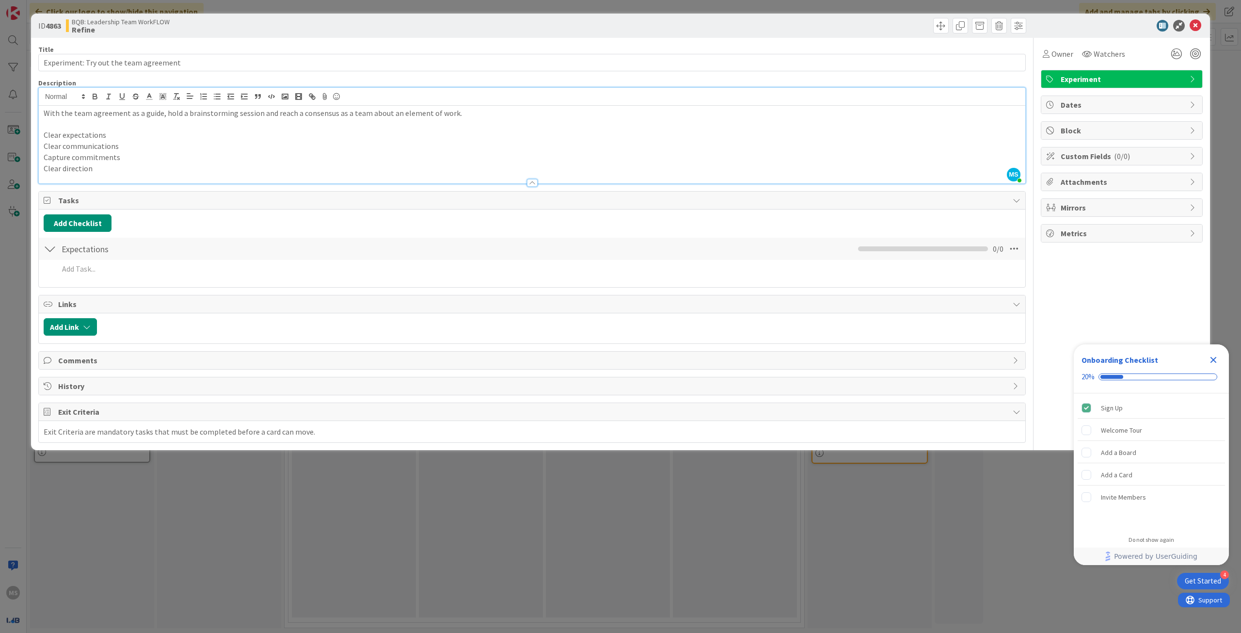
click at [120, 134] on p "Clear expectations" at bounding box center [532, 134] width 977 height 11
click at [96, 167] on p "Clear direction" at bounding box center [532, 168] width 977 height 11
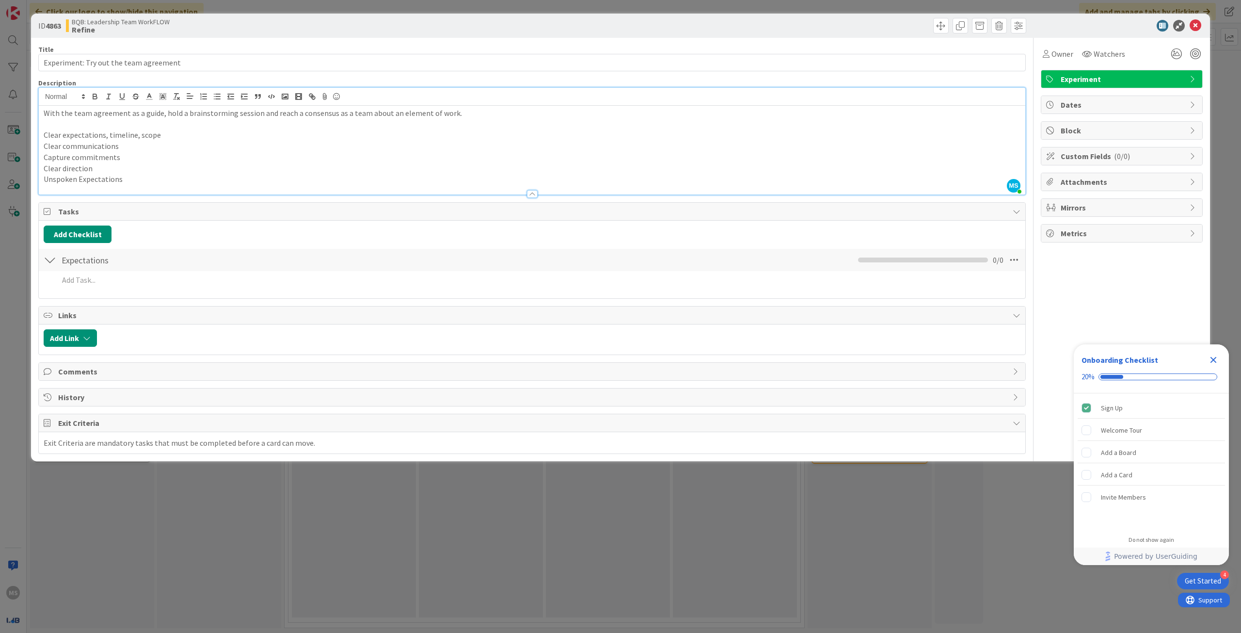
click at [105, 165] on p "Clear direction" at bounding box center [532, 168] width 977 height 11
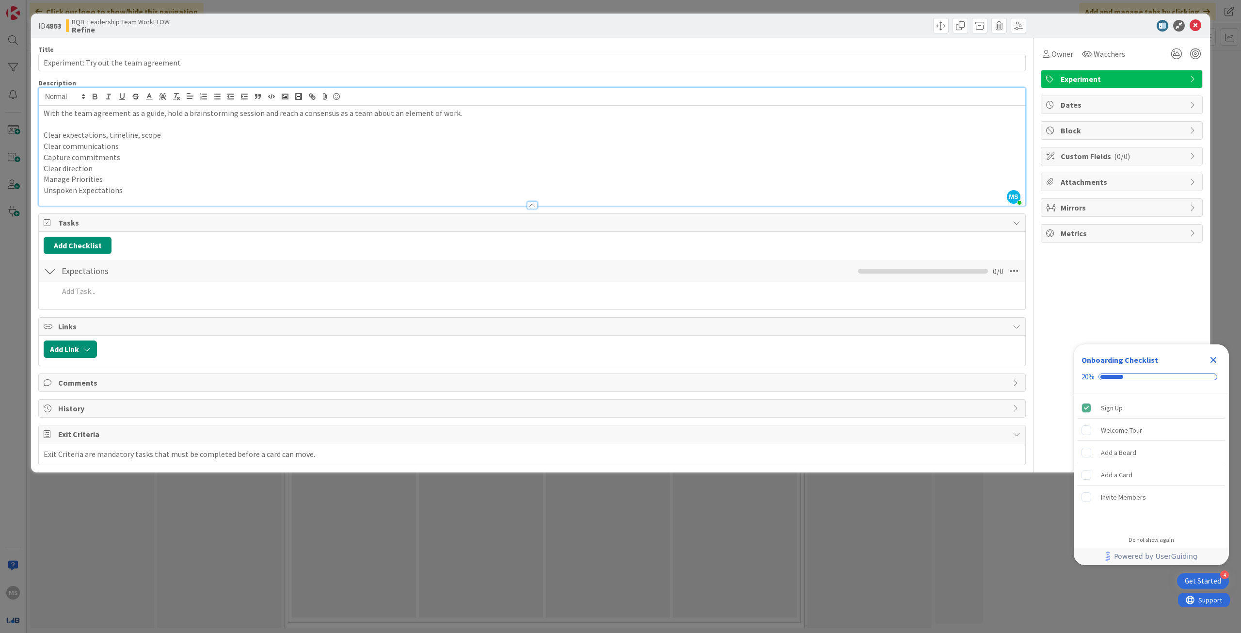
click at [43, 136] on div "With the team agreement as a guide, hold a brainstorming session and reach a co…" at bounding box center [532, 156] width 987 height 100
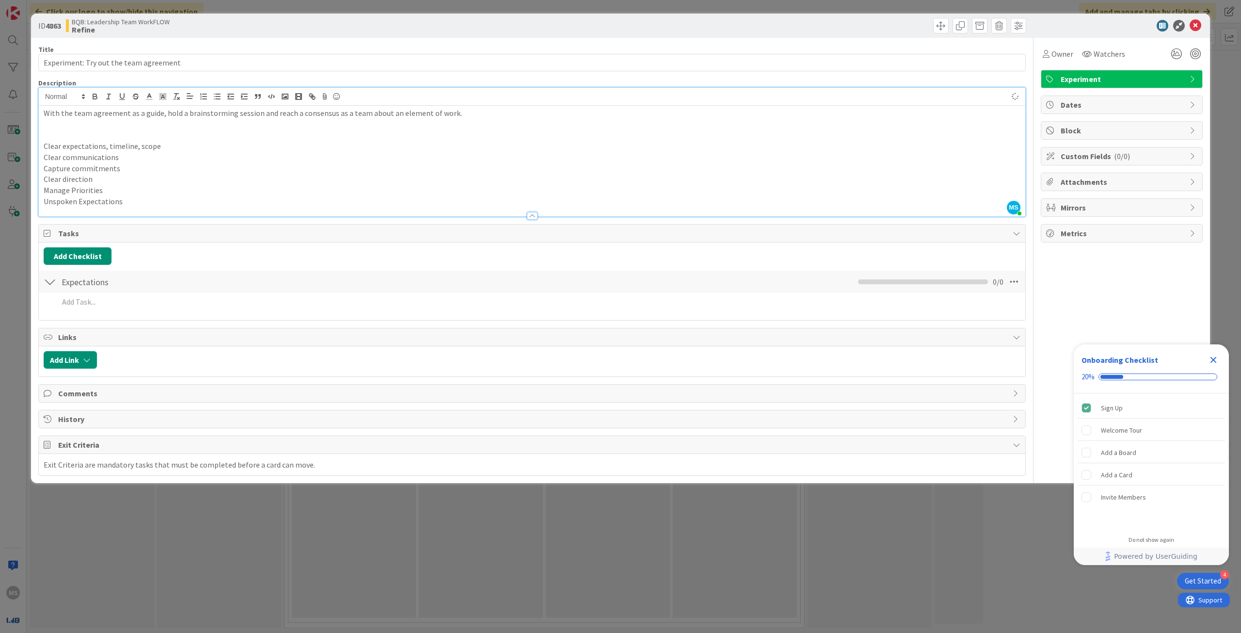
click at [66, 133] on p at bounding box center [532, 134] width 977 height 11
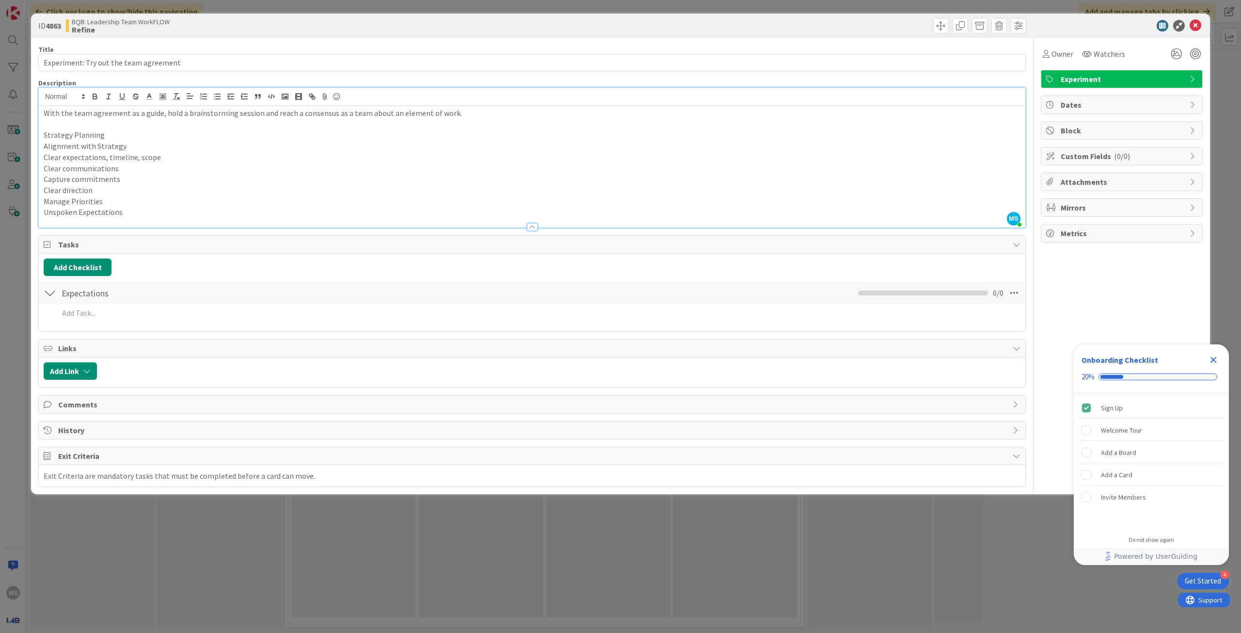
click at [102, 205] on p "Manage Priorities" at bounding box center [532, 201] width 977 height 11
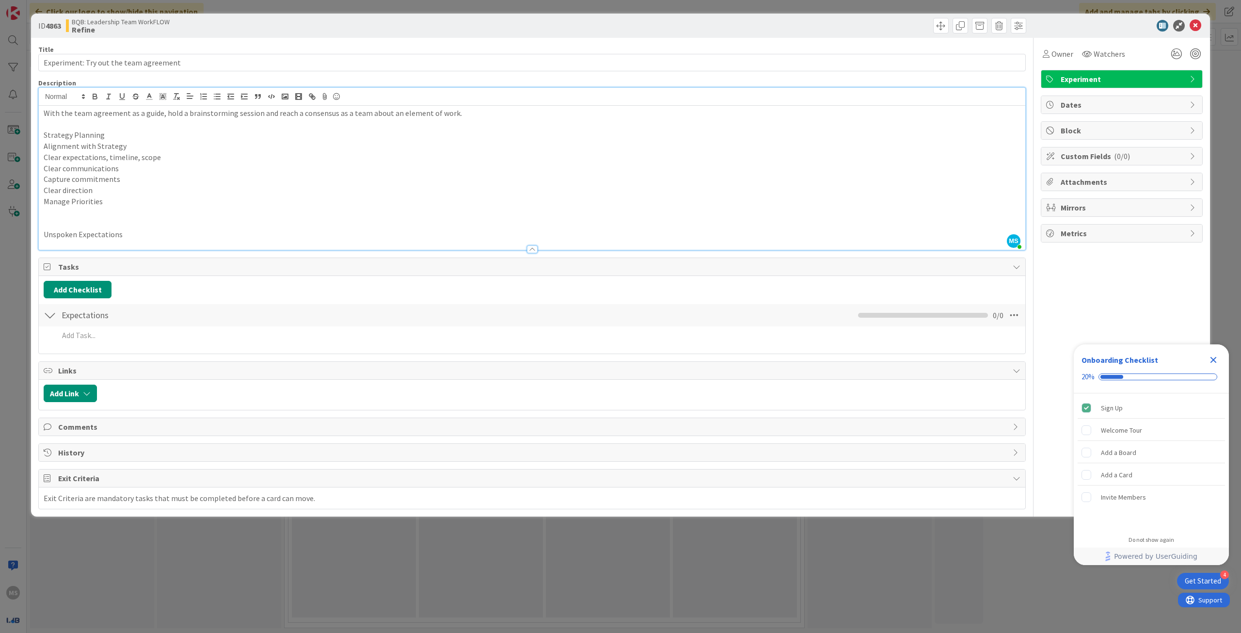
click at [105, 204] on p "Manage Priorities" at bounding box center [532, 201] width 977 height 11
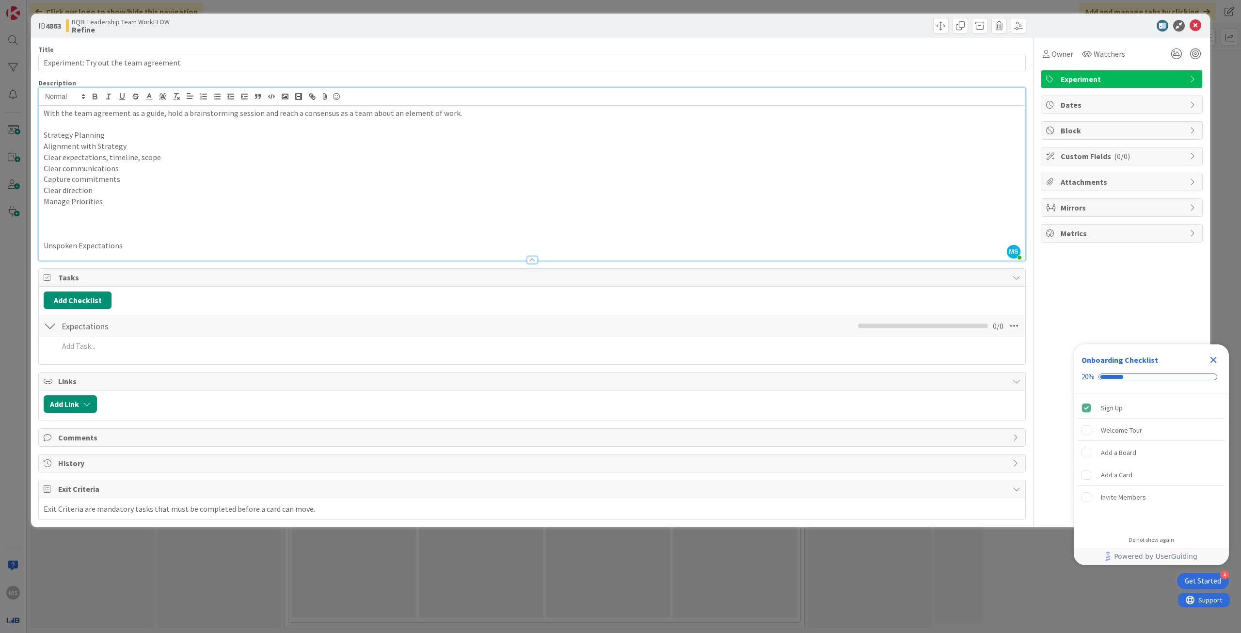
click at [131, 147] on p "Alignment with Strategy" at bounding box center [532, 146] width 977 height 11
click at [122, 196] on p "Manage Priorities" at bounding box center [532, 201] width 977 height 11
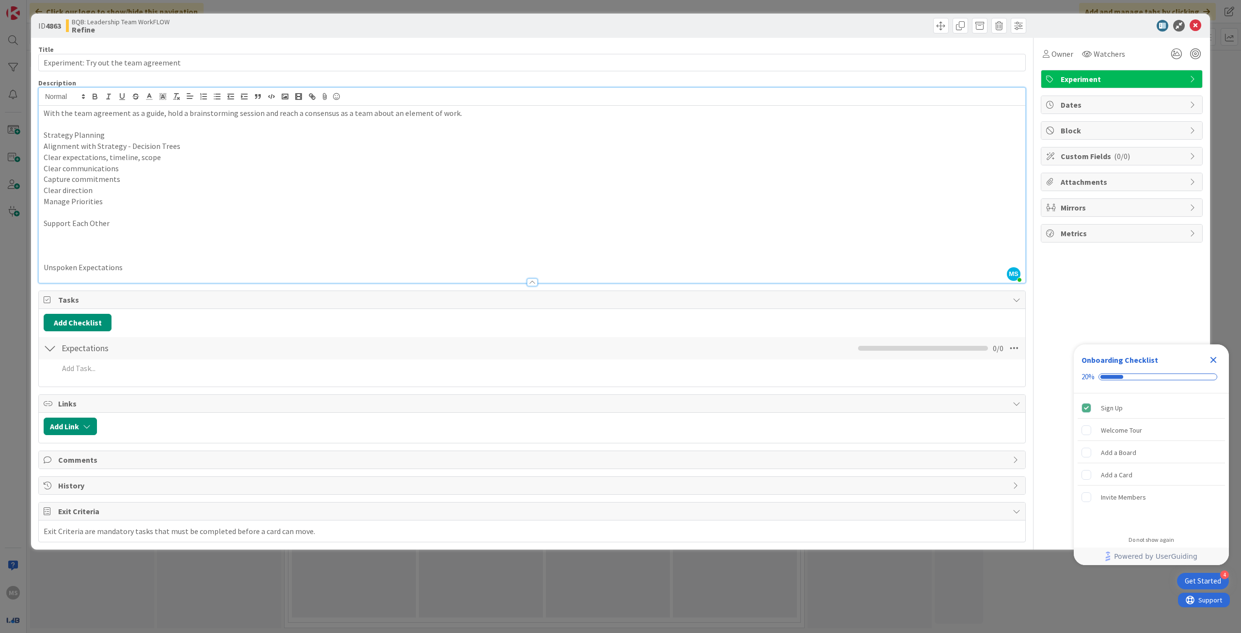
click at [110, 223] on p "Support Each Other" at bounding box center [532, 223] width 977 height 11
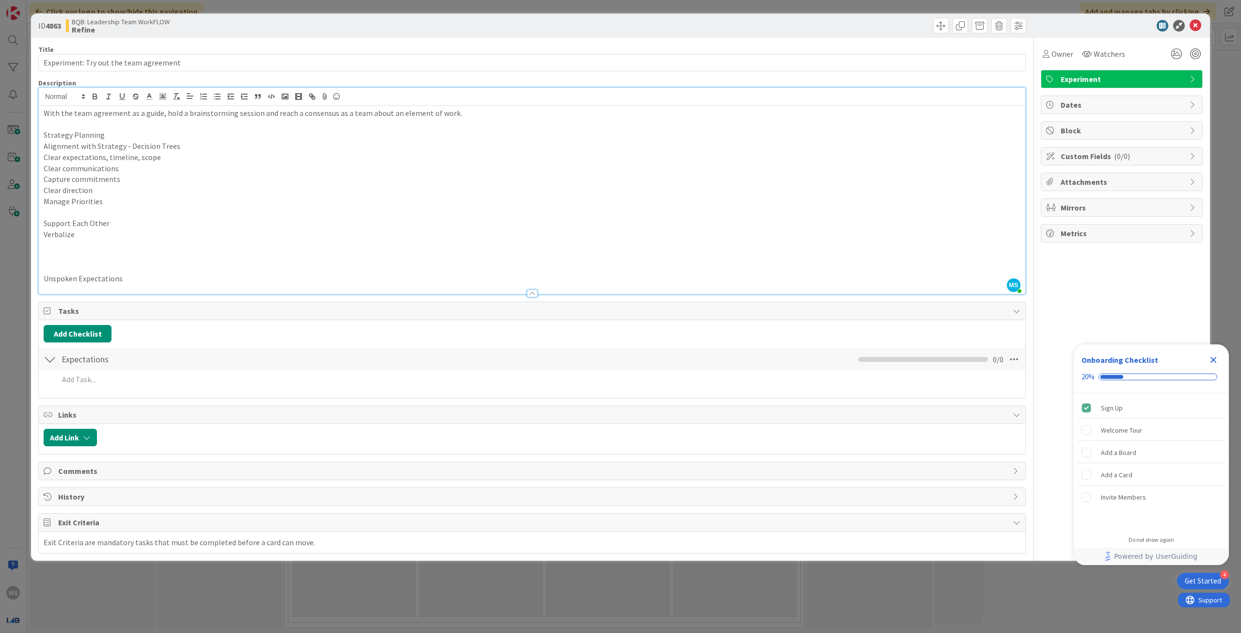
click at [54, 215] on p at bounding box center [532, 212] width 977 height 11
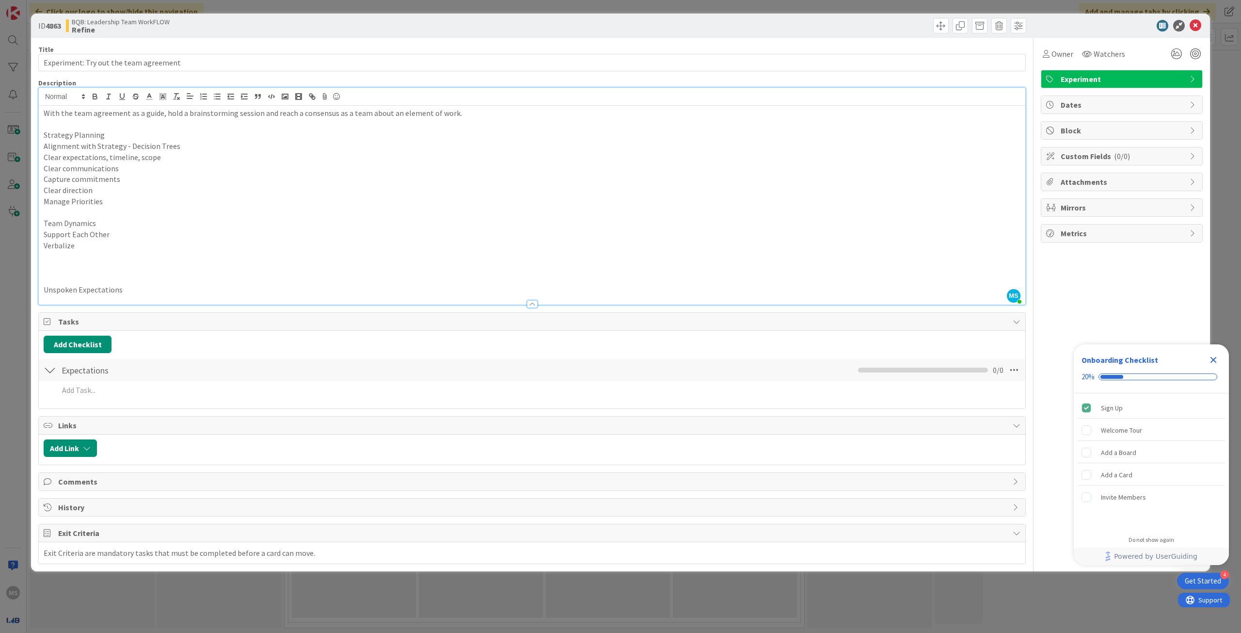
click at [74, 248] on p "Verbalize" at bounding box center [532, 245] width 977 height 11
click at [87, 270] on p at bounding box center [532, 267] width 977 height 11
click at [83, 252] on p at bounding box center [532, 256] width 977 height 11
click at [85, 241] on p "Verbalize" at bounding box center [532, 245] width 977 height 11
click at [46, 246] on p "Verbalize" at bounding box center [532, 245] width 977 height 11
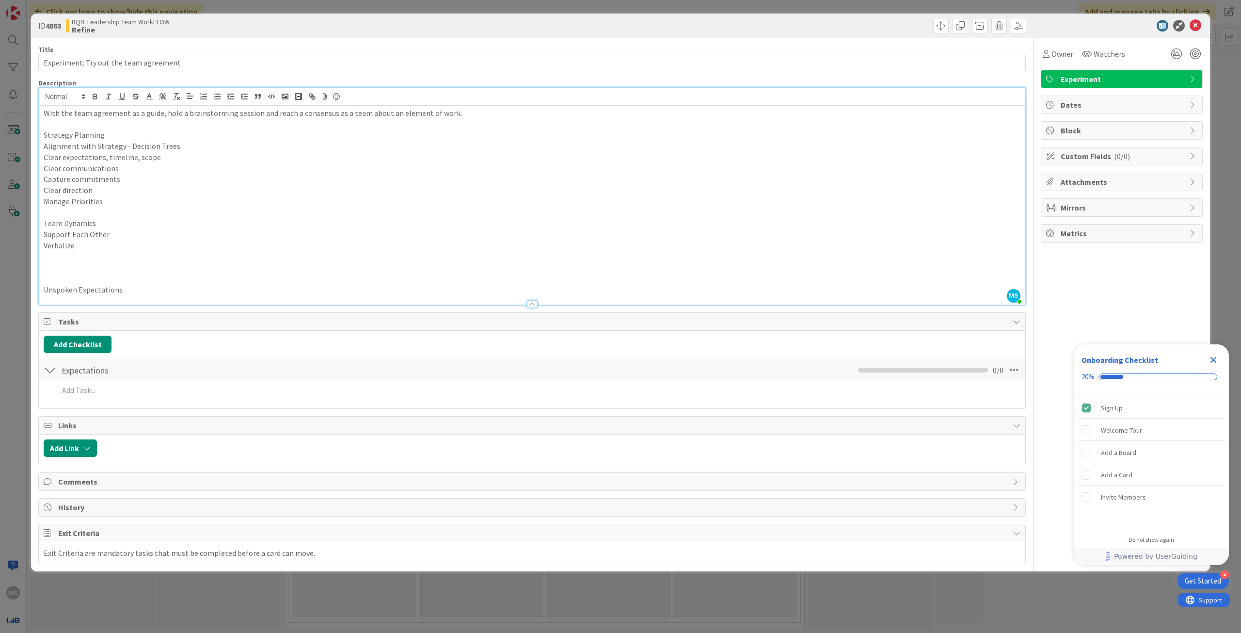
click at [83, 246] on p "Verbalize" at bounding box center [532, 245] width 977 height 11
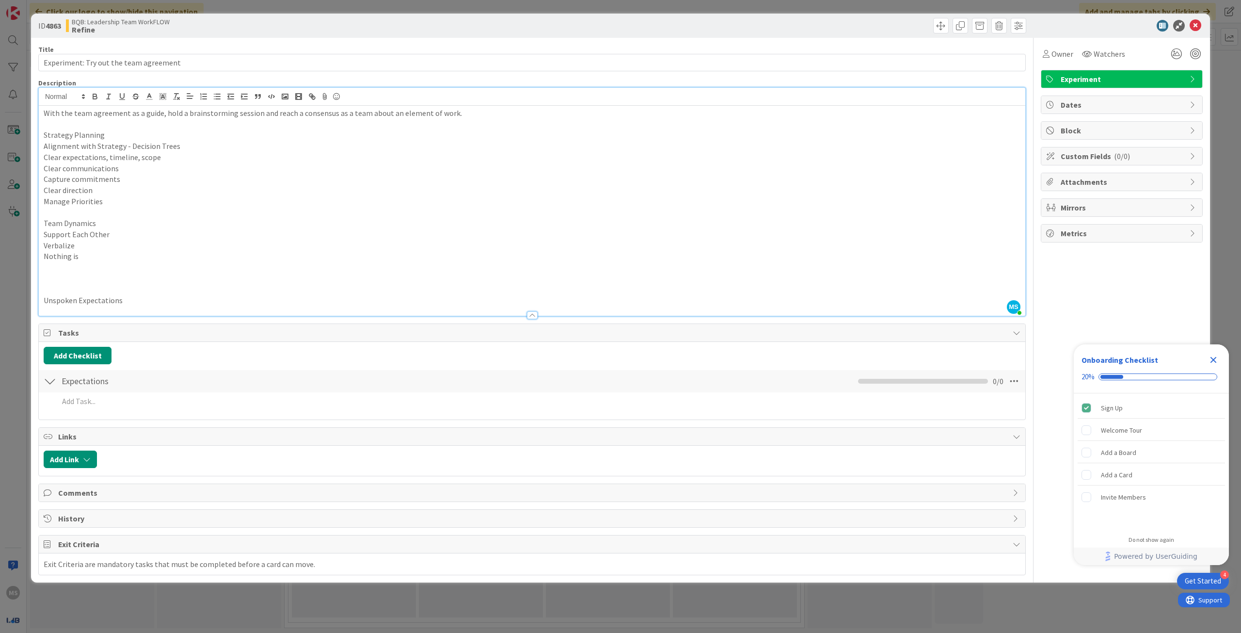
click at [51, 609] on div "ID 4863 BQB: Leadership Team WorkFLOW Refine Title 38 / 128 Experiment: Try out…" at bounding box center [620, 316] width 1241 height 633
